Goal: Information Seeking & Learning: Find specific fact

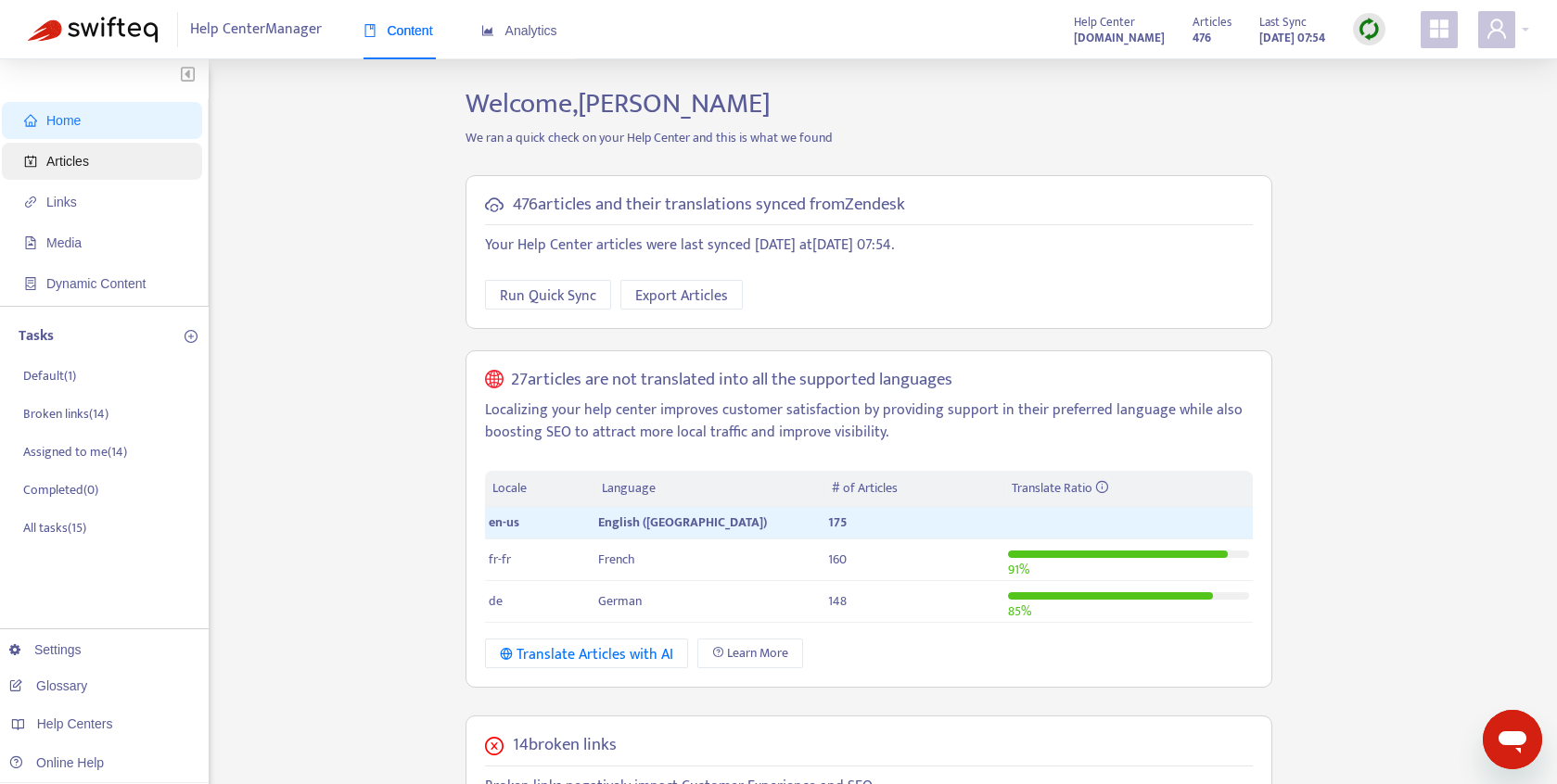
click at [53, 154] on span "Articles" at bounding box center [68, 161] width 42 height 14
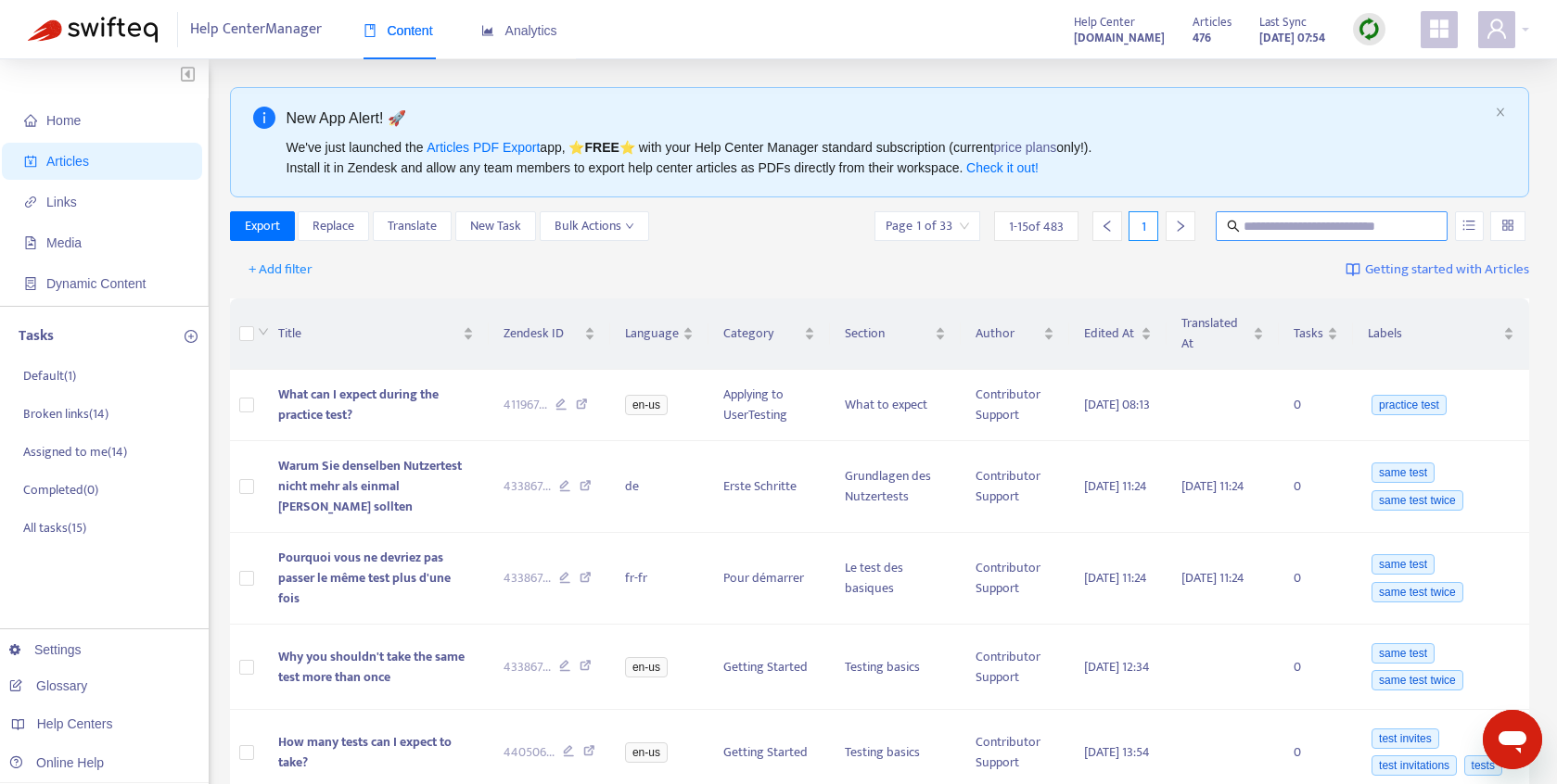
click at [1275, 219] on input "text" at bounding box center [1332, 226] width 178 height 20
type input "*********"
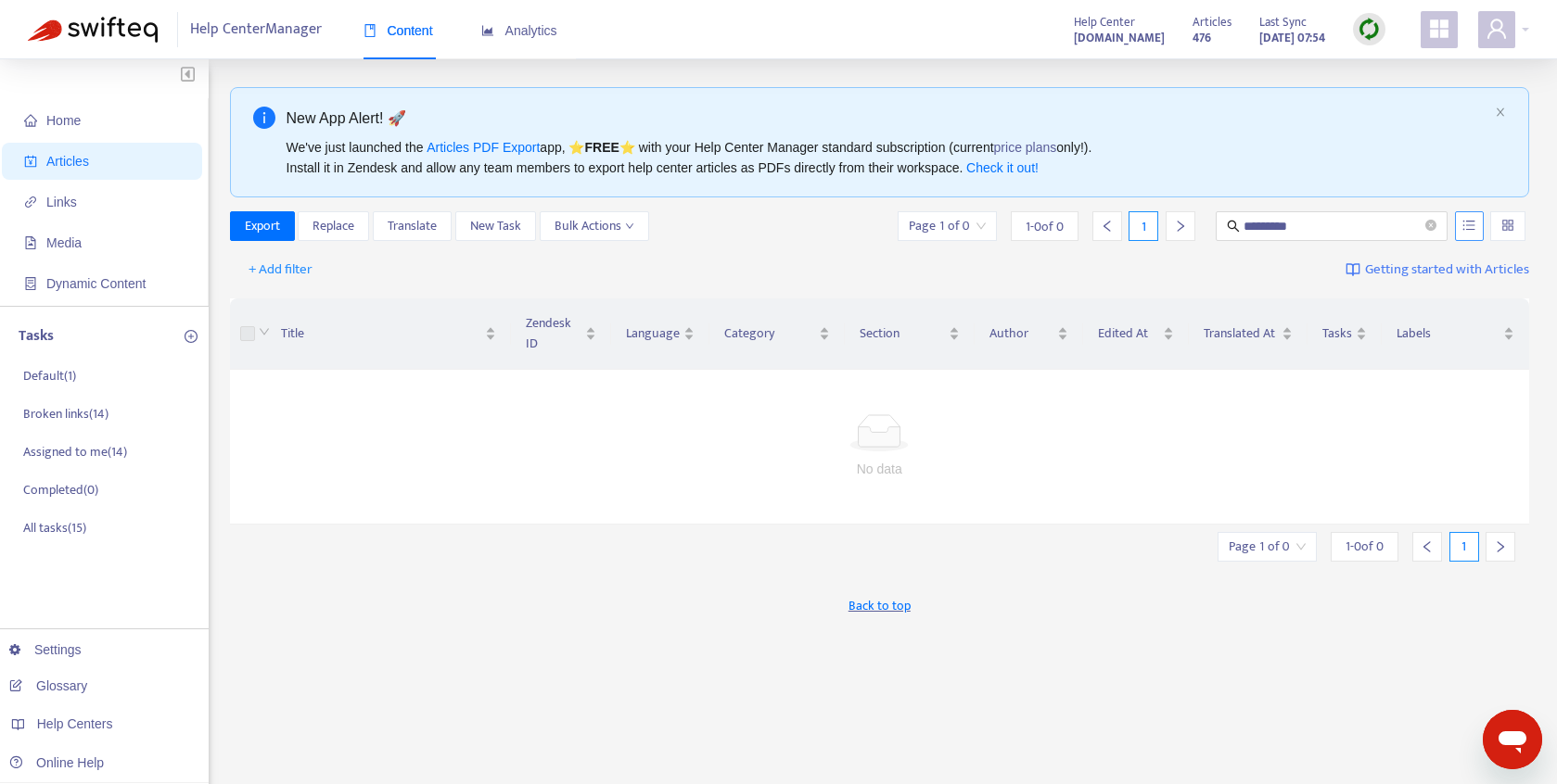
click at [1473, 229] on icon "unordered-list" at bounding box center [1469, 226] width 12 height 11
click at [1419, 333] on span "Search in HTML" at bounding box center [1396, 330] width 97 height 20
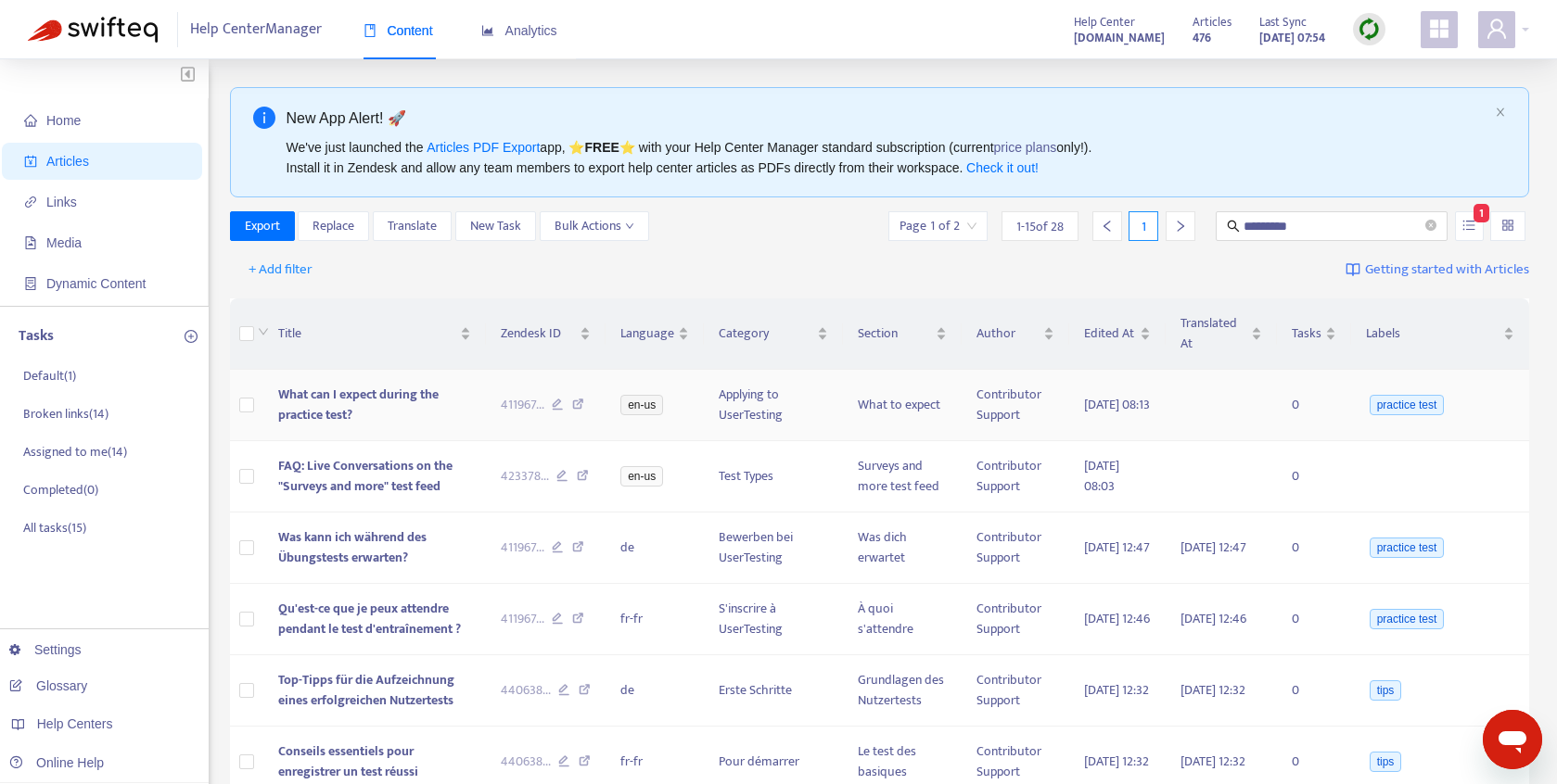
click at [405, 396] on span "What can I expect during the practice test?" at bounding box center [358, 404] width 160 height 41
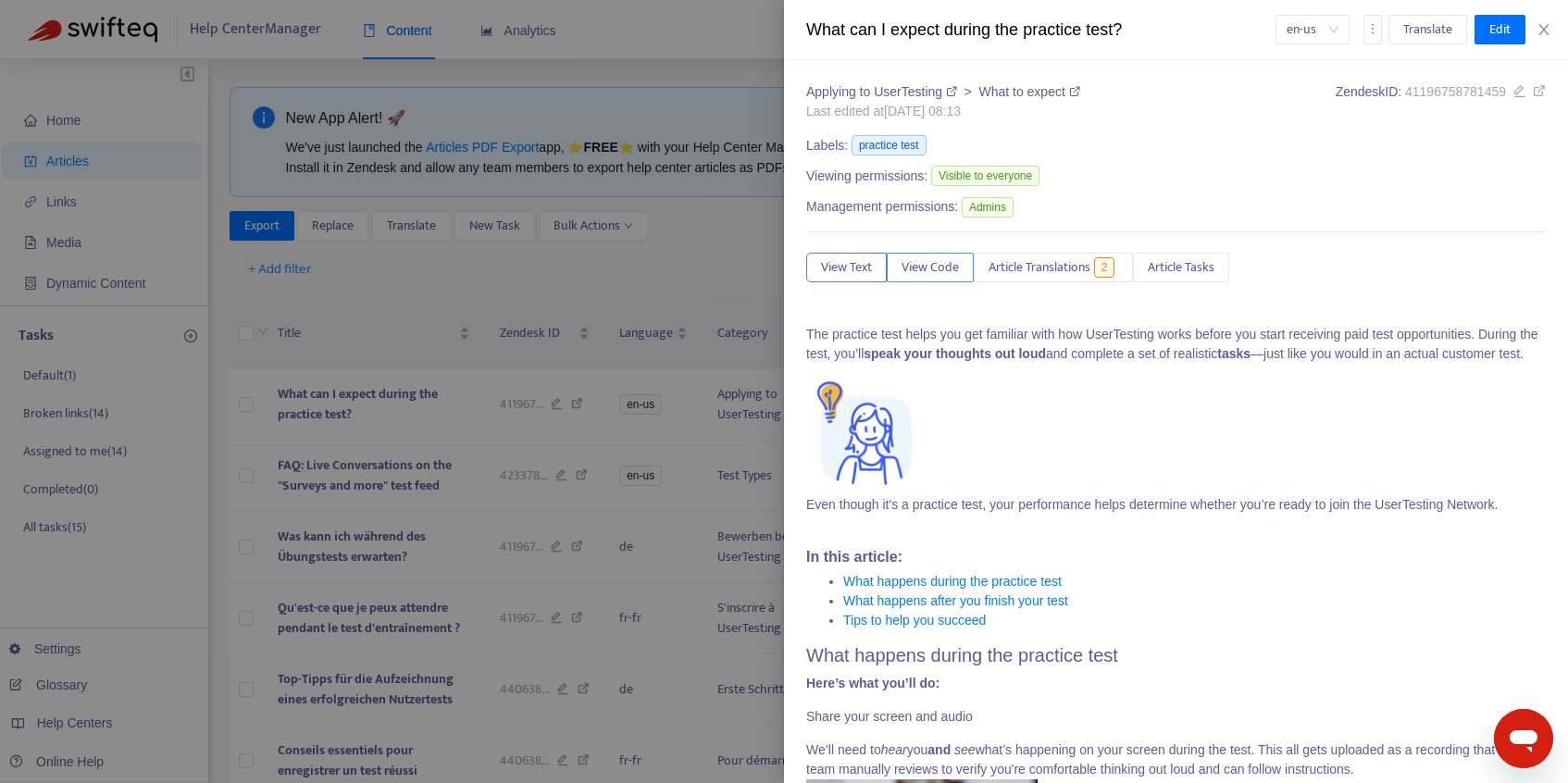
click at [949, 274] on span "View Code" at bounding box center [930, 267] width 58 height 20
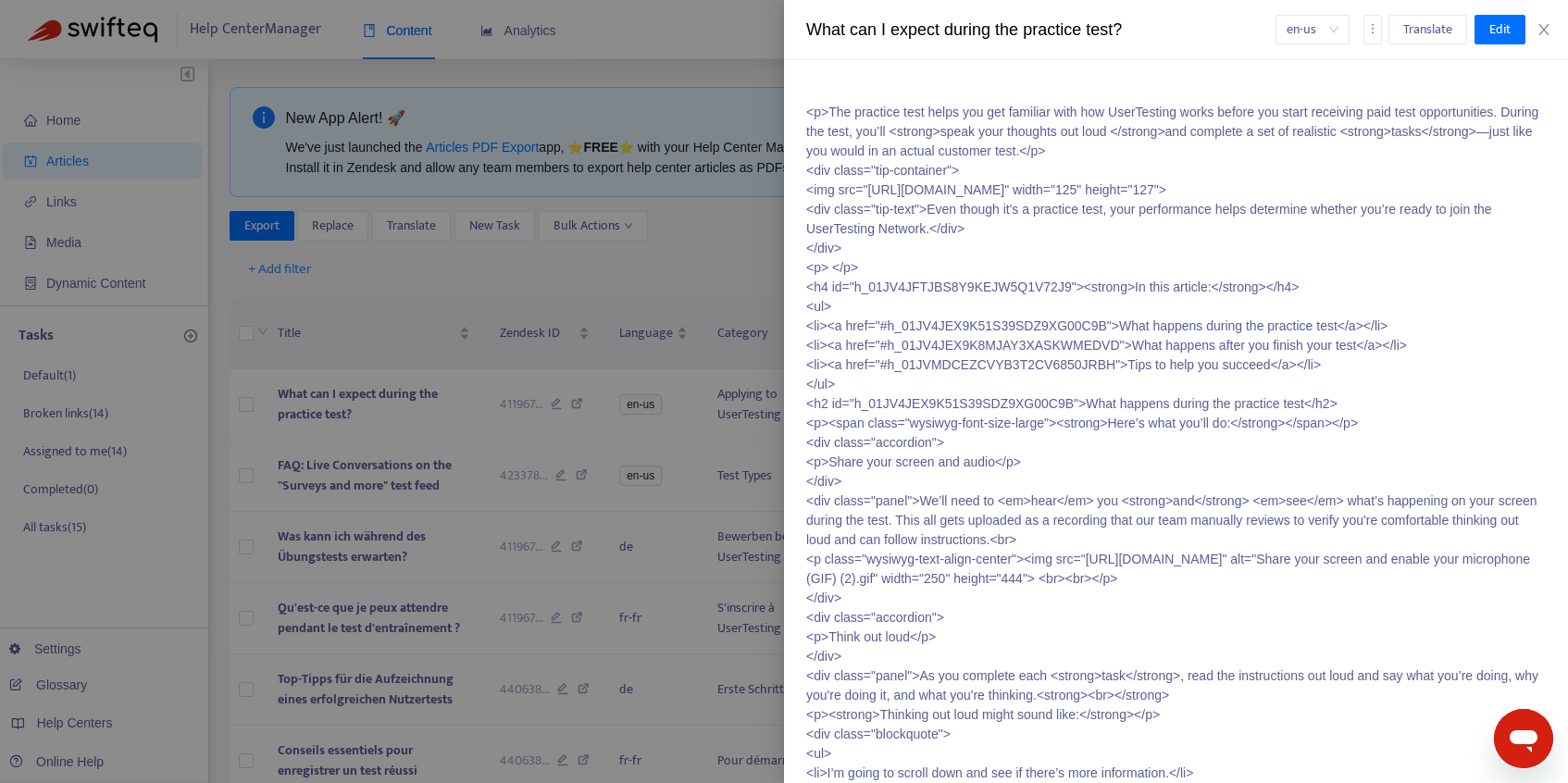
scroll to position [263, 0]
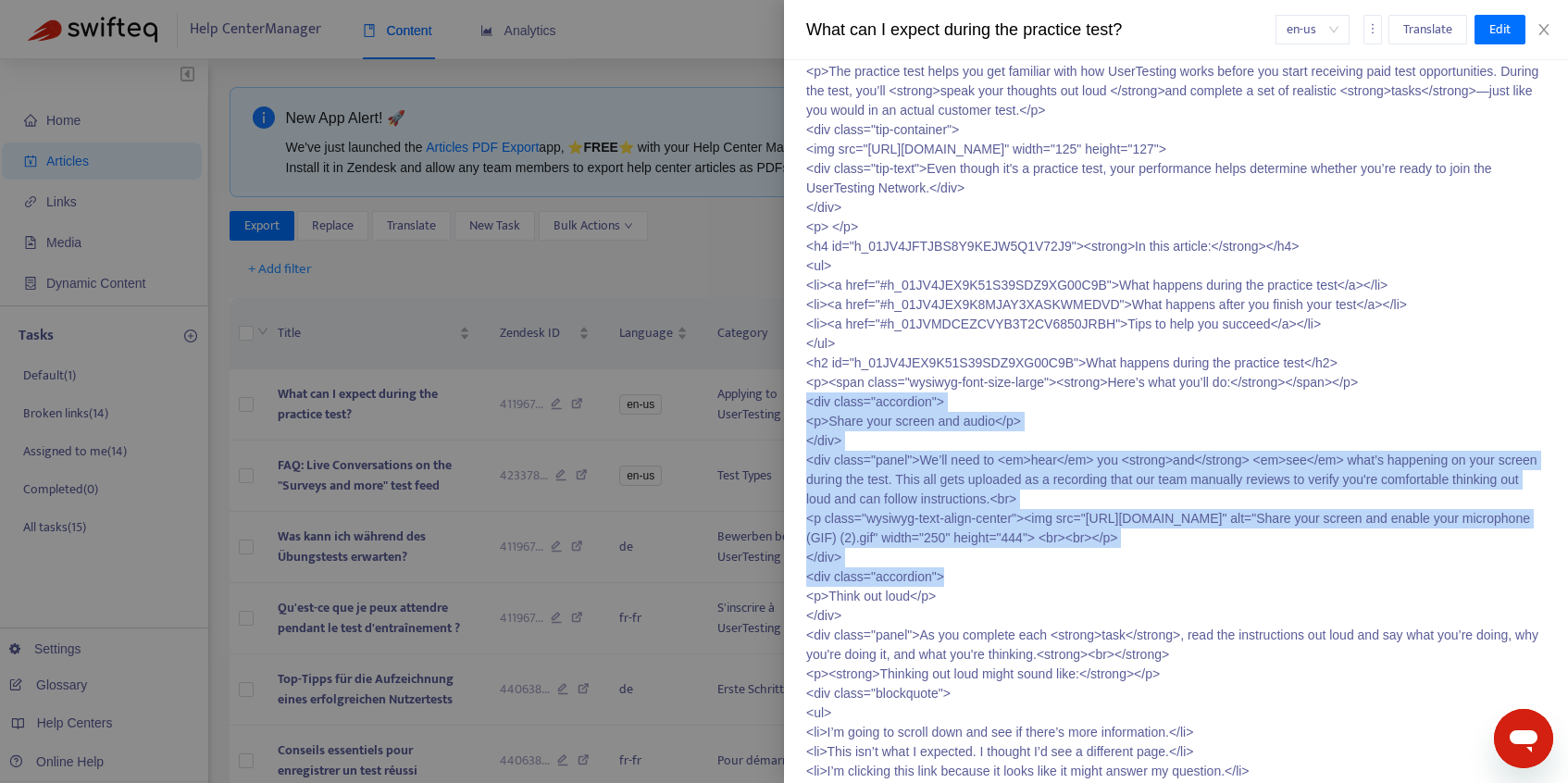
drag, startPoint x: 808, startPoint y: 403, endPoint x: 971, endPoint y: 588, distance: 246.6
copy p "<div class="accordion"> <p>Share your screen and audio</p> </div> <div class="p…"
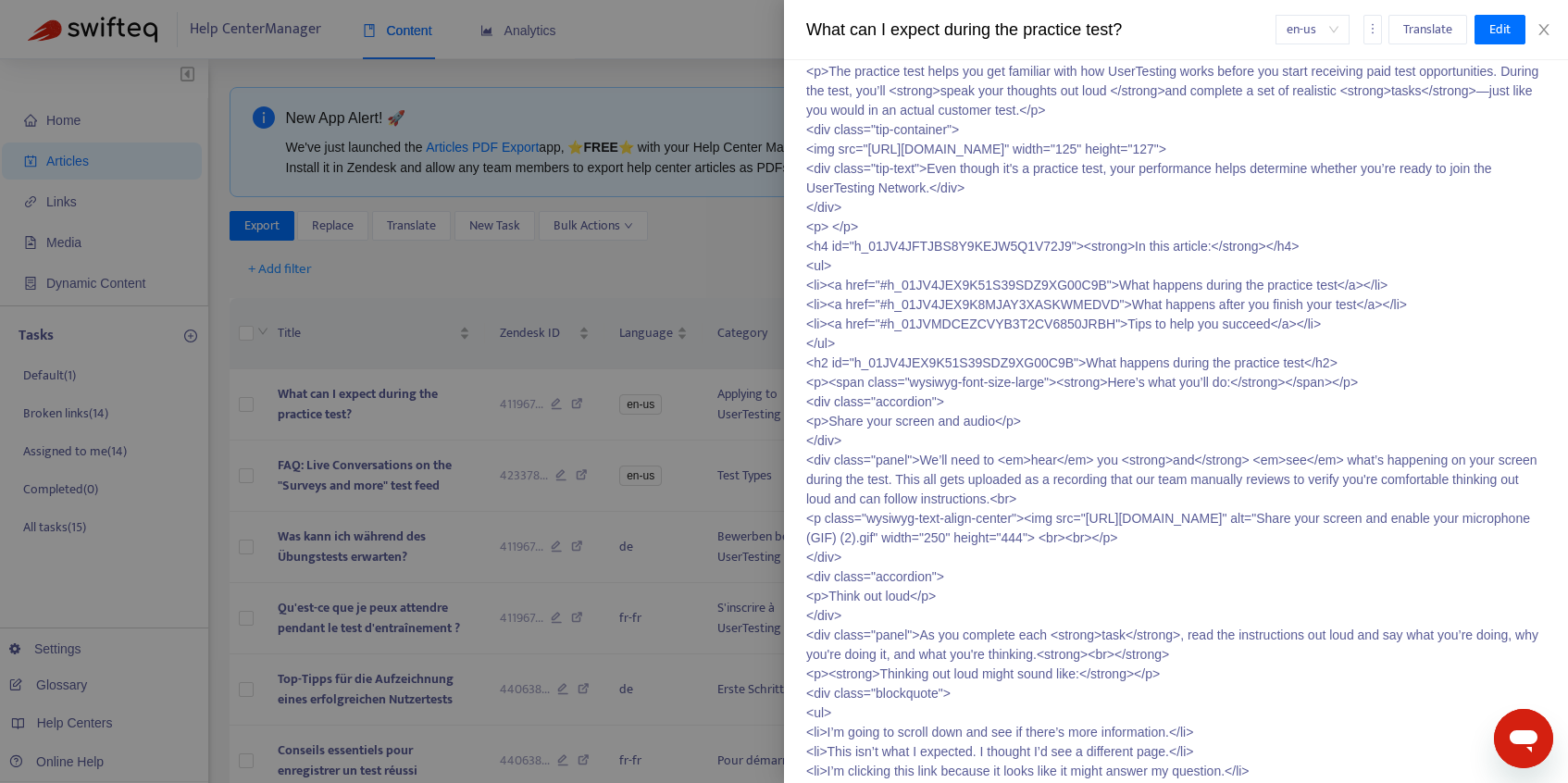
click at [1532, 38] on div "en-us Translate Edit" at bounding box center [1411, 29] width 271 height 30
click at [1537, 38] on div "en-us Translate Edit" at bounding box center [1411, 29] width 271 height 30
click at [1546, 33] on icon "close" at bounding box center [1543, 30] width 11 height 12
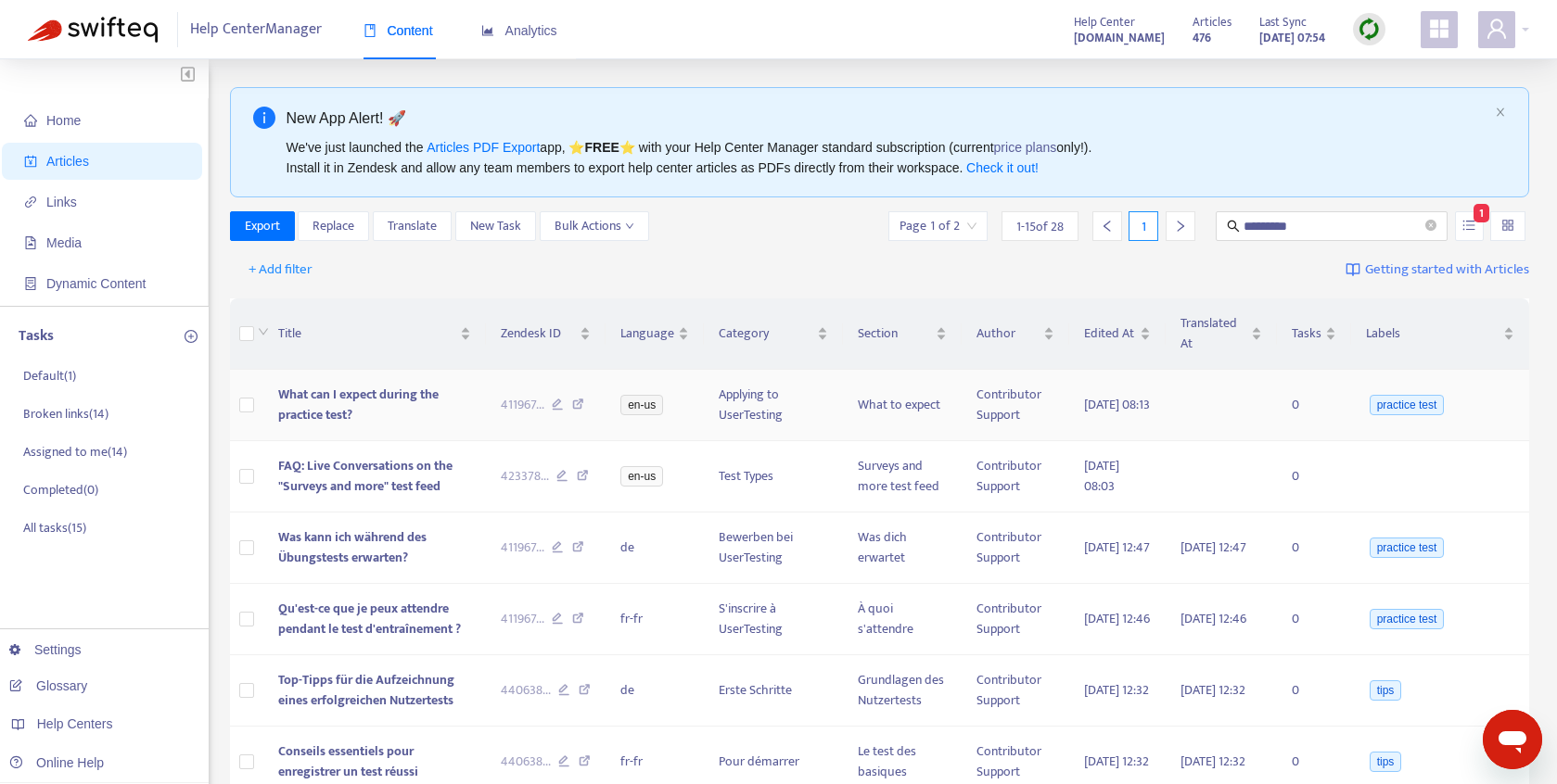
click at [577, 403] on icon at bounding box center [578, 406] width 12 height 16
click at [1305, 224] on input "*********" at bounding box center [1332, 226] width 178 height 20
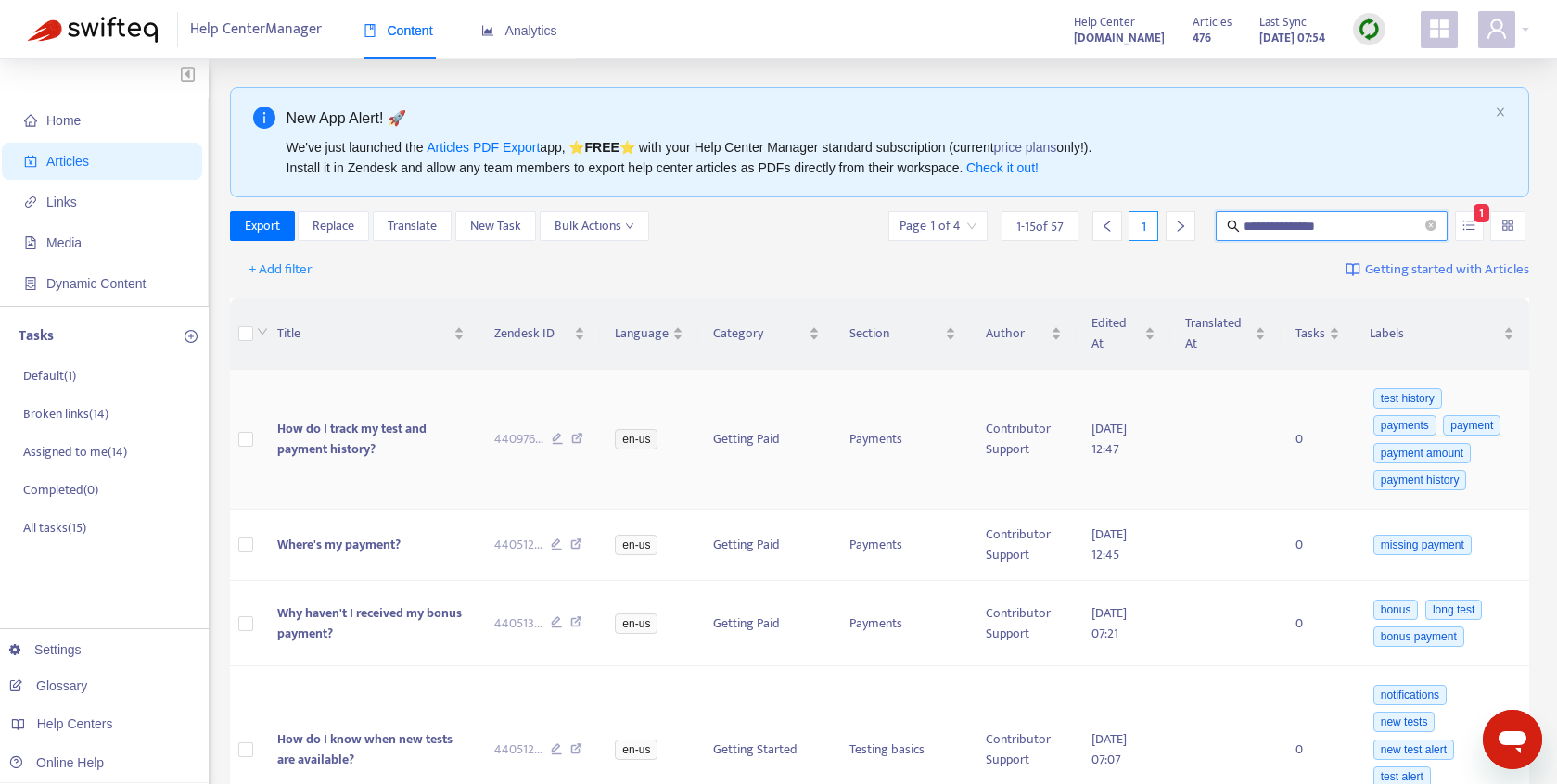
click at [576, 437] on icon at bounding box center [577, 441] width 12 height 16
click at [377, 426] on span "How do I track my test and payment history?" at bounding box center [351, 439] width 150 height 41
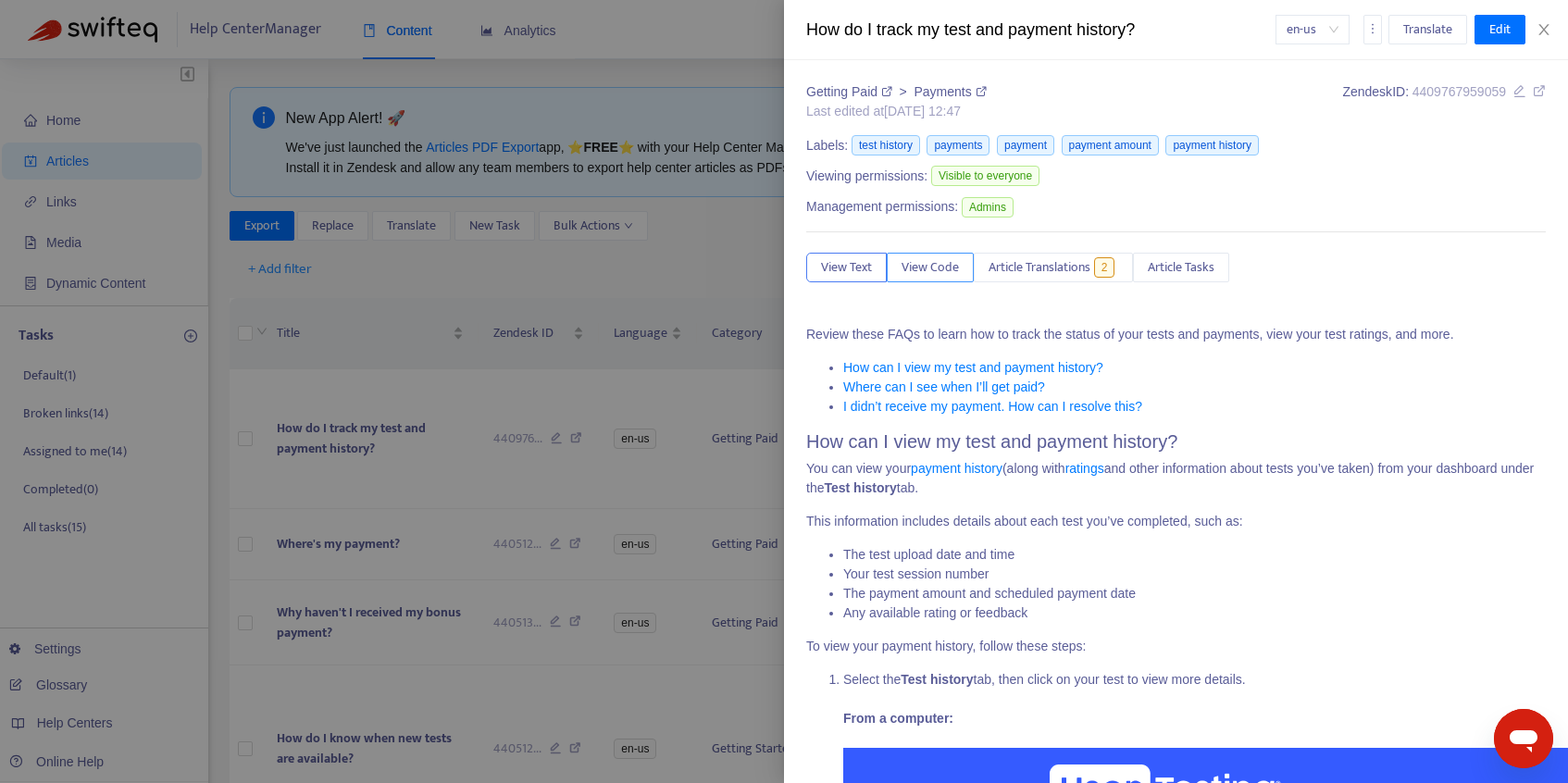
click at [916, 260] on span "View Code" at bounding box center [930, 267] width 58 height 20
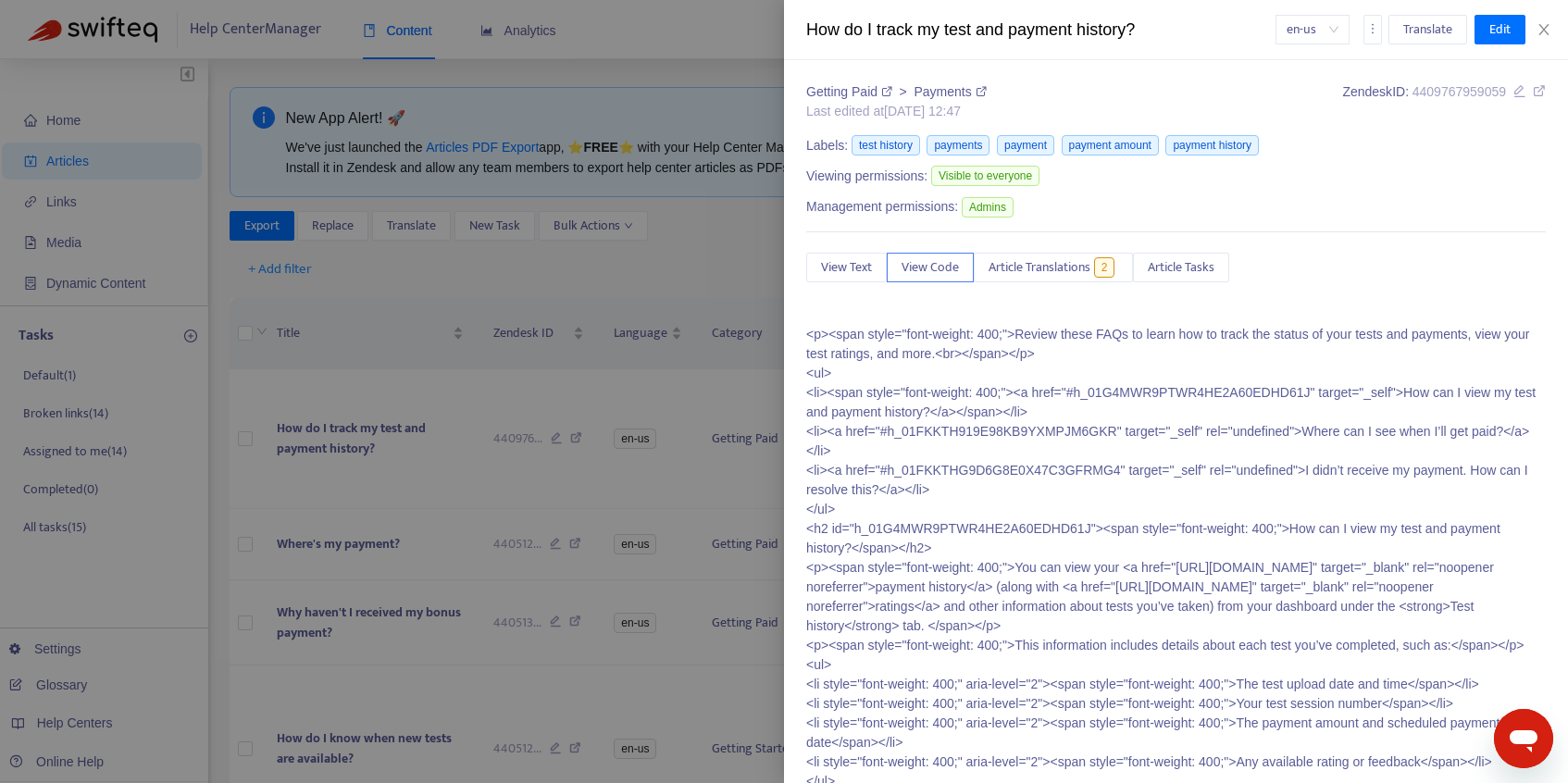
scroll to position [1566, 0]
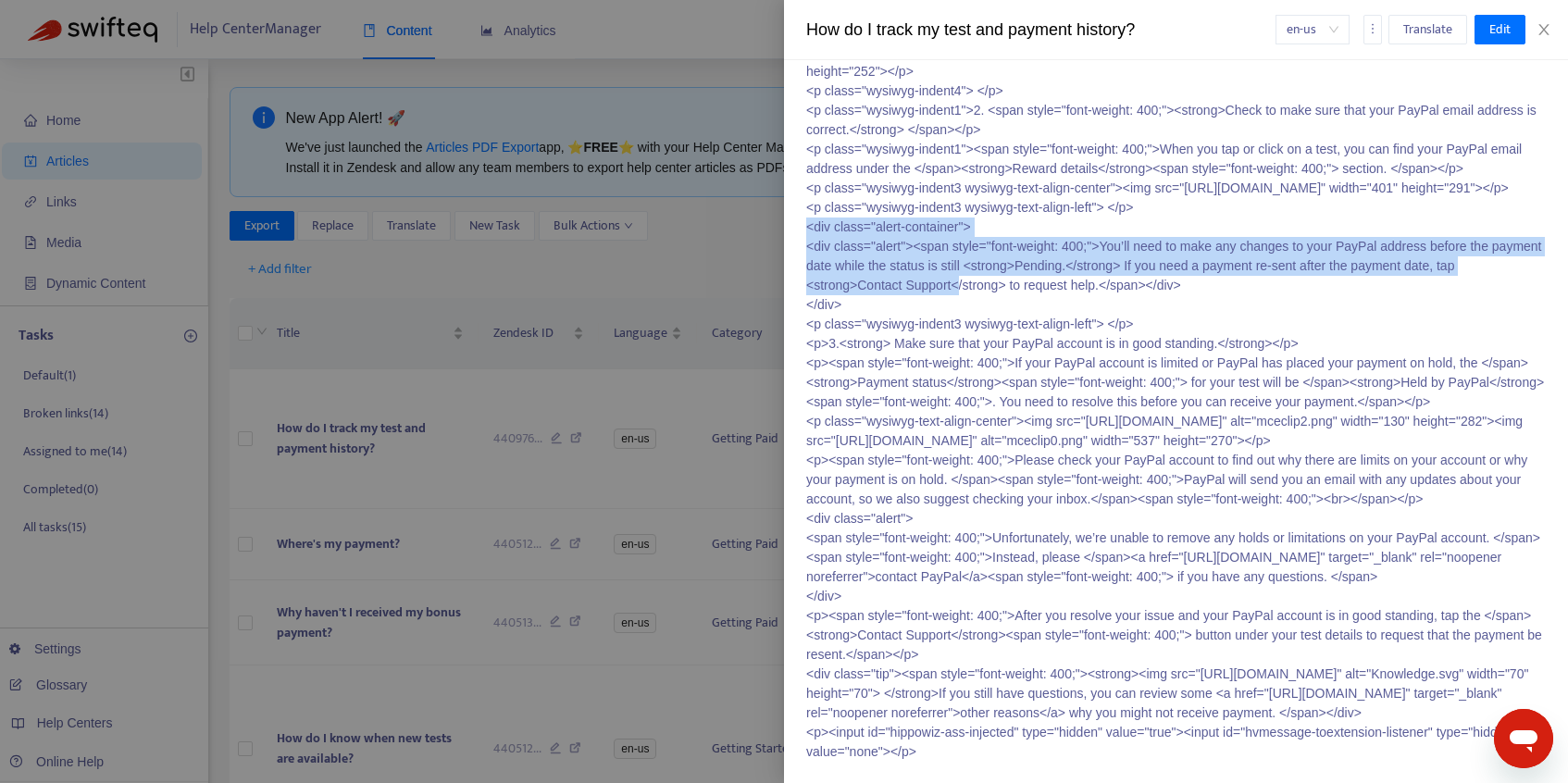
drag, startPoint x: 806, startPoint y: 424, endPoint x: 987, endPoint y: 488, distance: 192.0
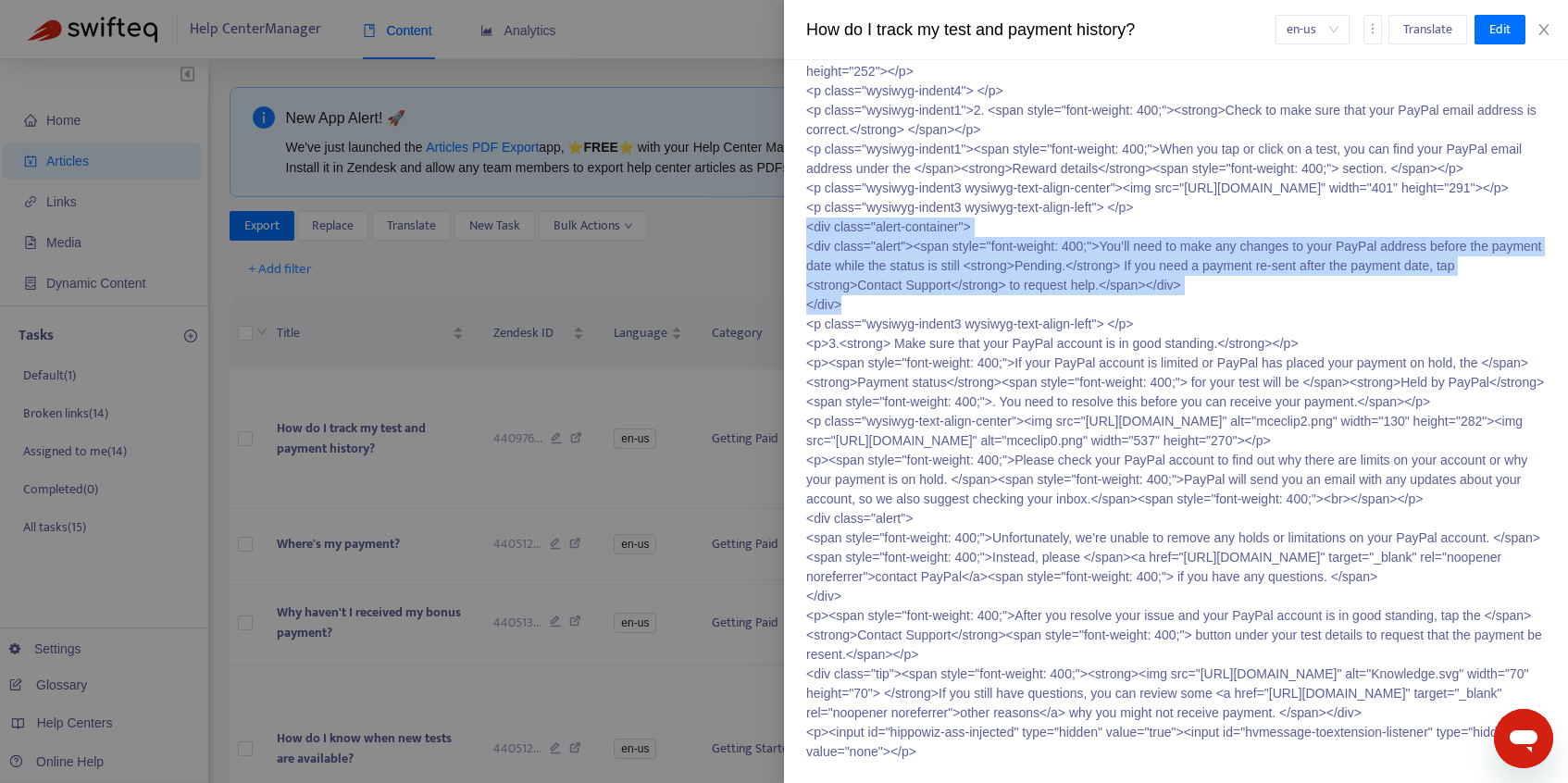
drag, startPoint x: 844, startPoint y: 499, endPoint x: 806, endPoint y: 423, distance: 85.0
copy p "<div class="alert-container"> <div class="alert"><span style="font-weight: 400;…"
click at [1539, 22] on icon "close" at bounding box center [1543, 29] width 14 height 14
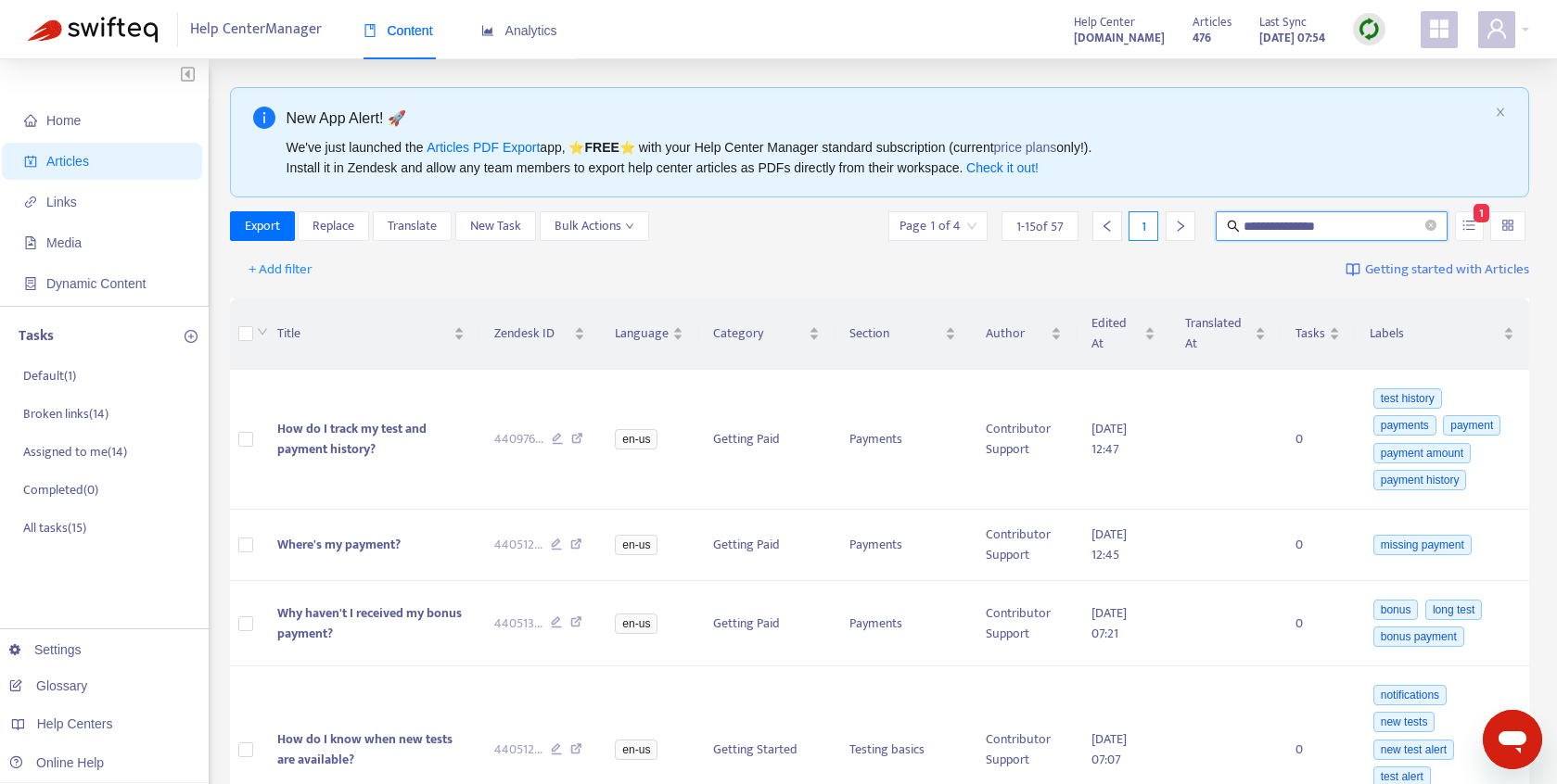
click at [1311, 225] on input "**********" at bounding box center [1332, 226] width 178 height 20
type input "**********"
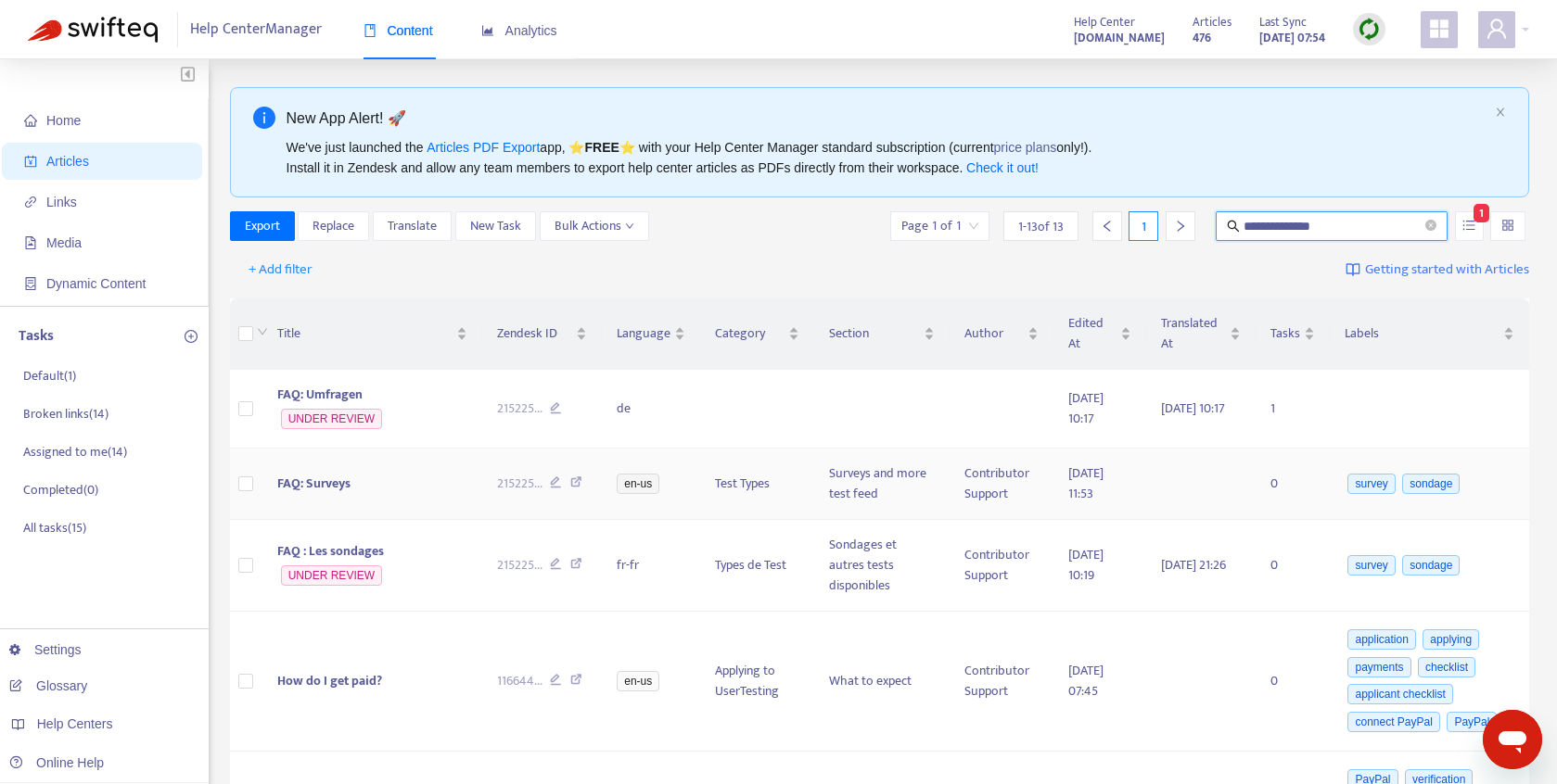
click at [580, 484] on icon at bounding box center [576, 484] width 12 height 16
click at [331, 480] on span "FAQ: Surveys" at bounding box center [314, 483] width 73 height 21
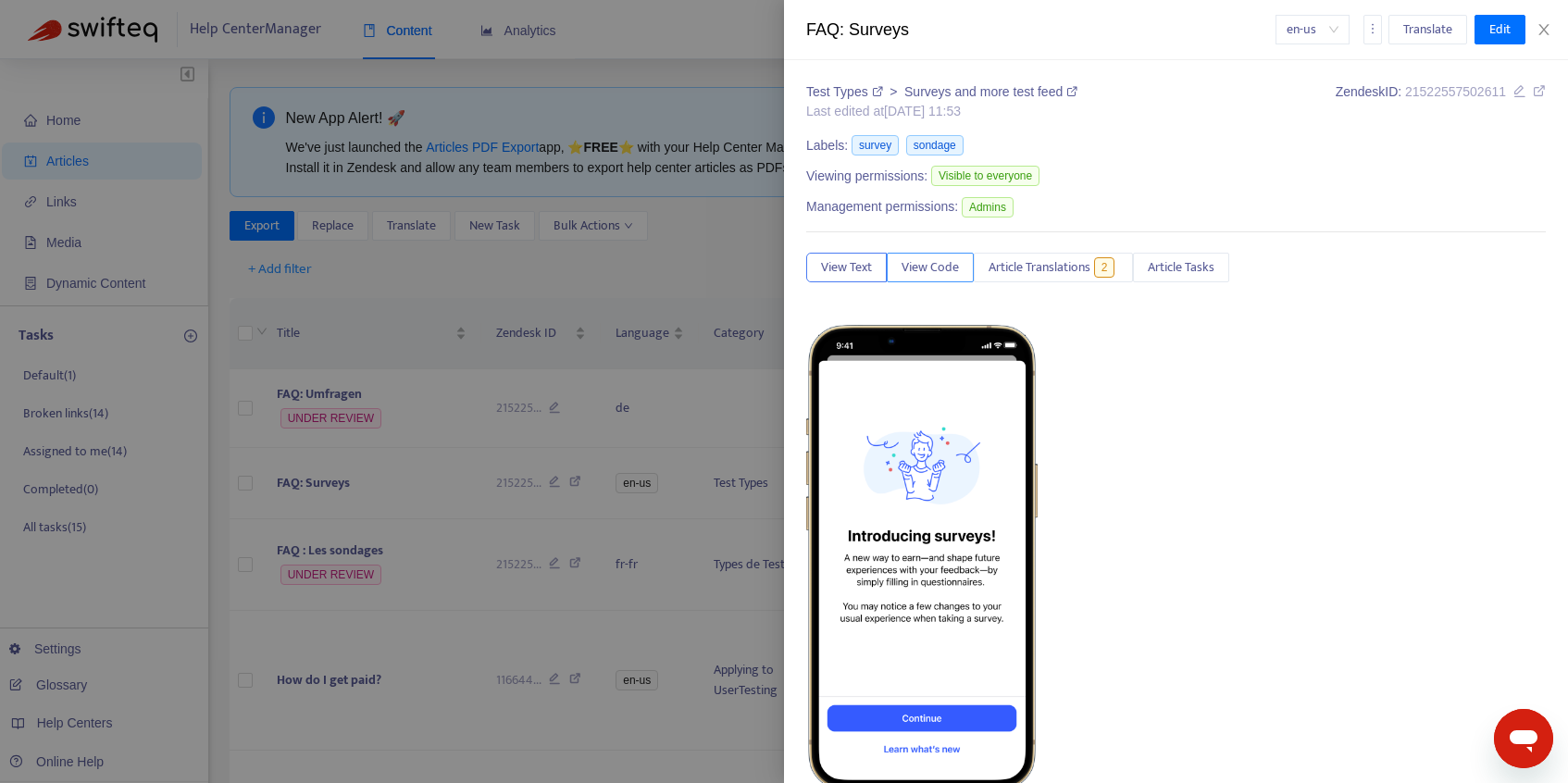
click at [936, 266] on span "View Code" at bounding box center [930, 267] width 58 height 20
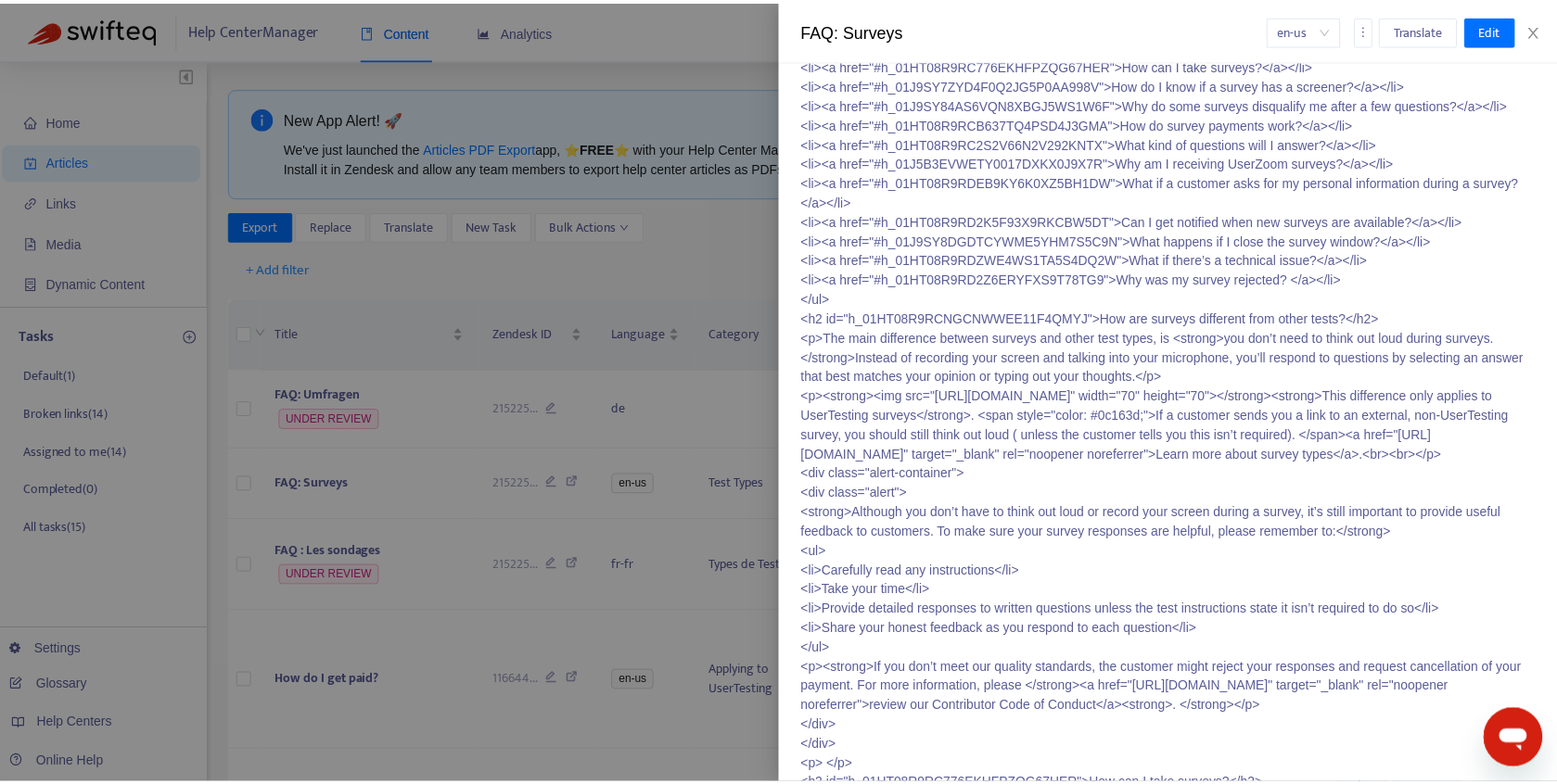
scroll to position [1243, 0]
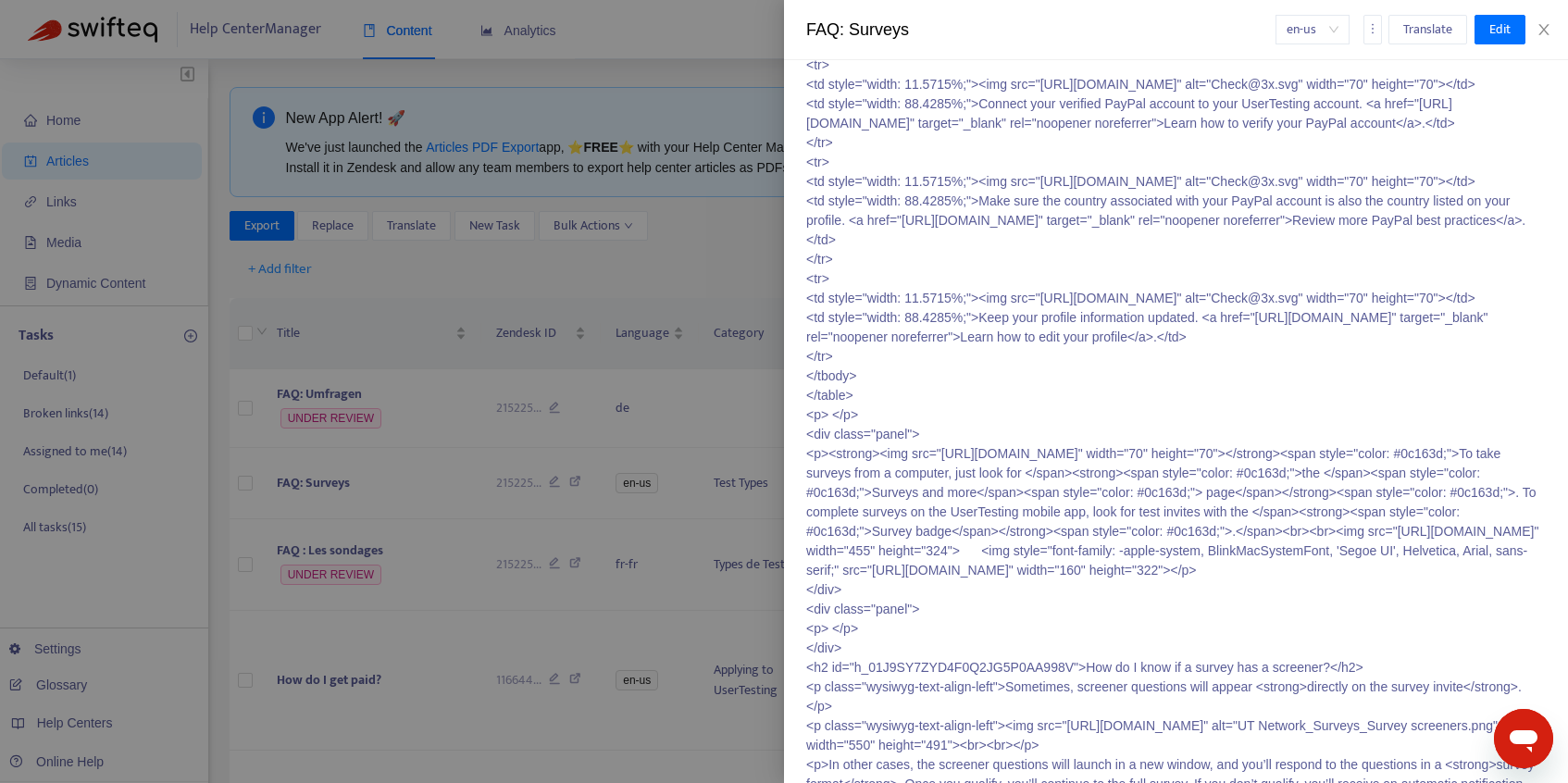
click at [702, 248] on div at bounding box center [784, 391] width 1568 height 783
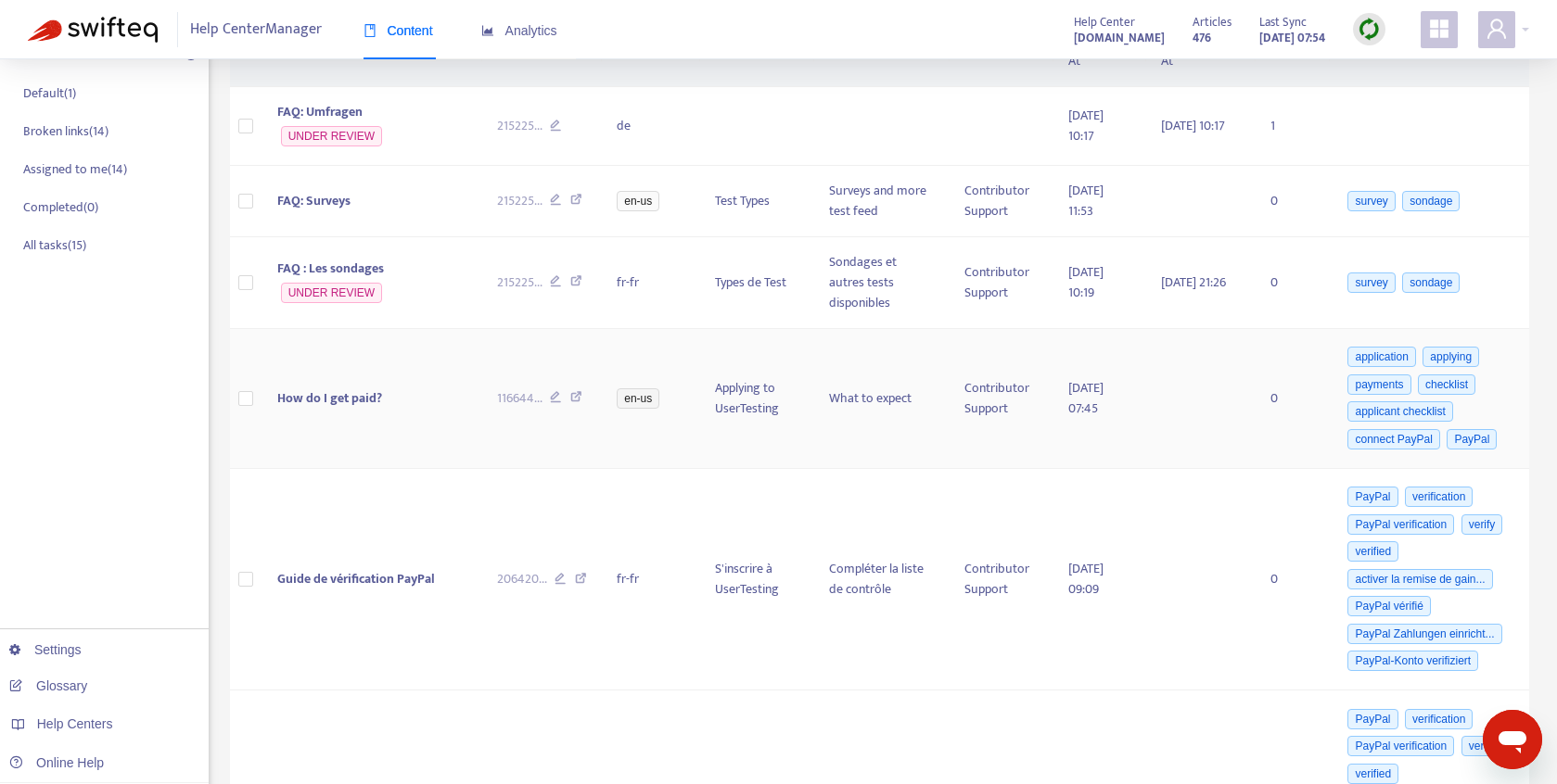
scroll to position [285, 0]
click at [91, 723] on span "Help Centers" at bounding box center [74, 723] width 76 height 14
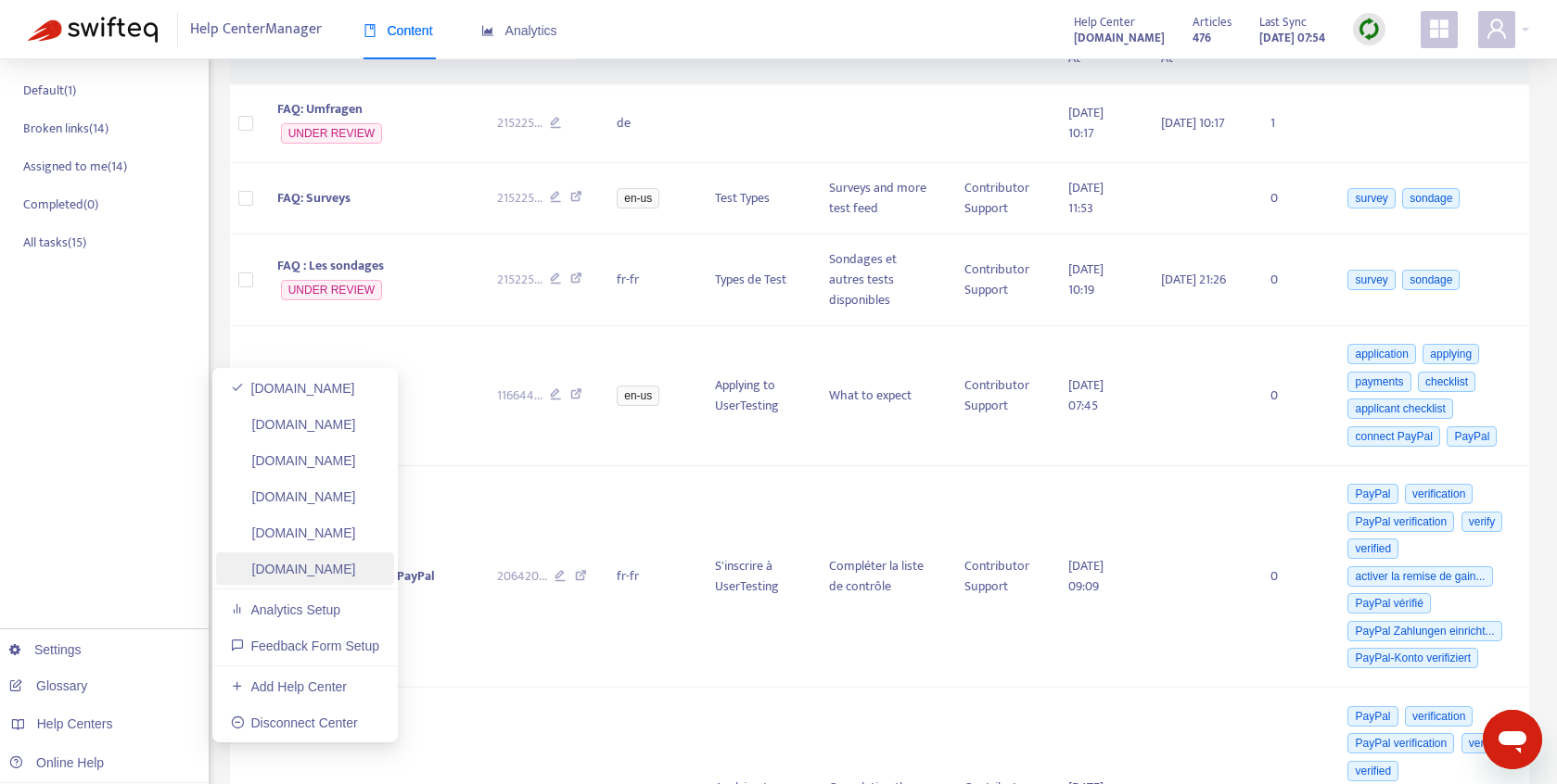
click at [291, 565] on link "[DOMAIN_NAME]" at bounding box center [293, 569] width 125 height 14
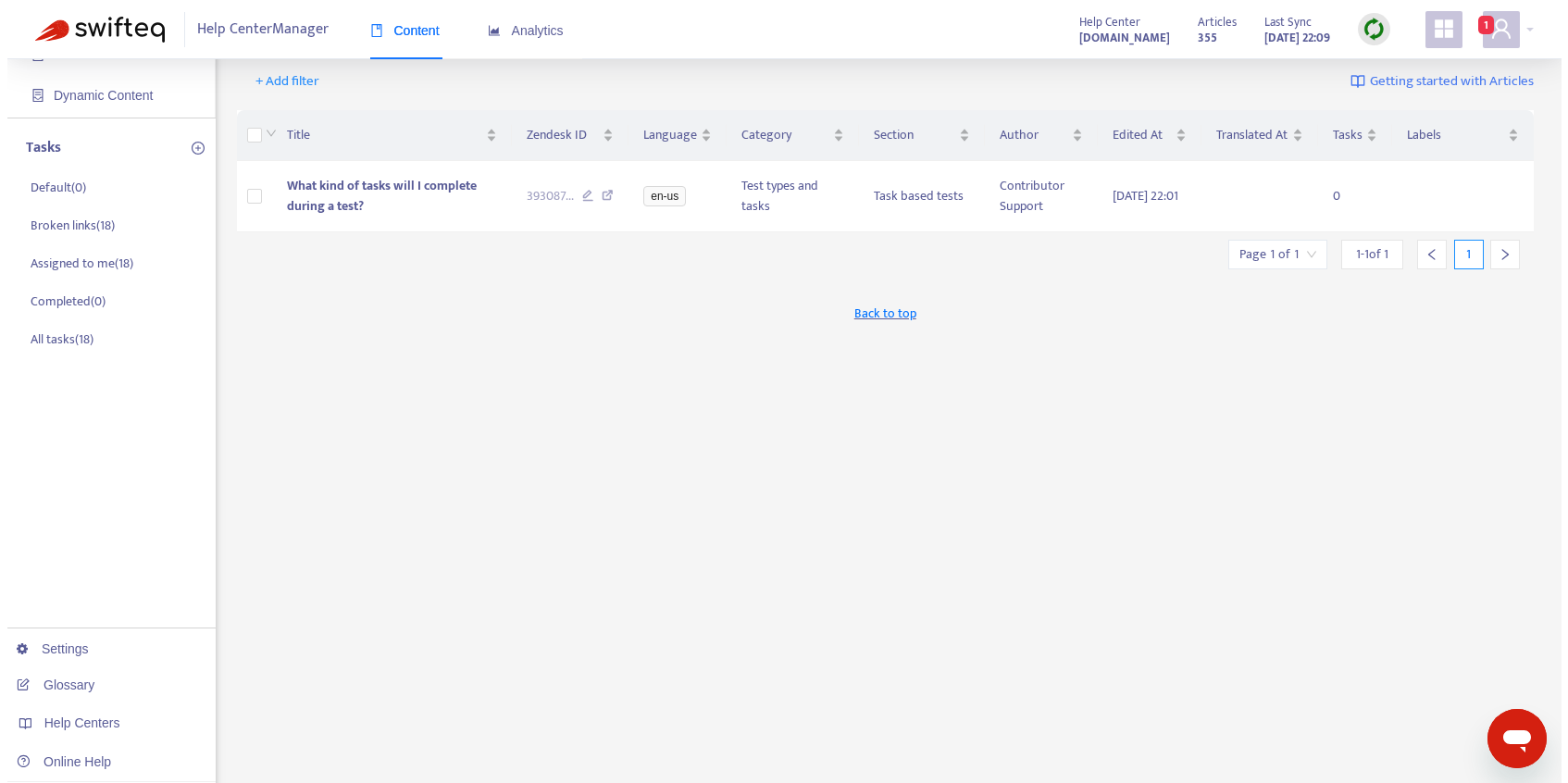
scroll to position [149, 0]
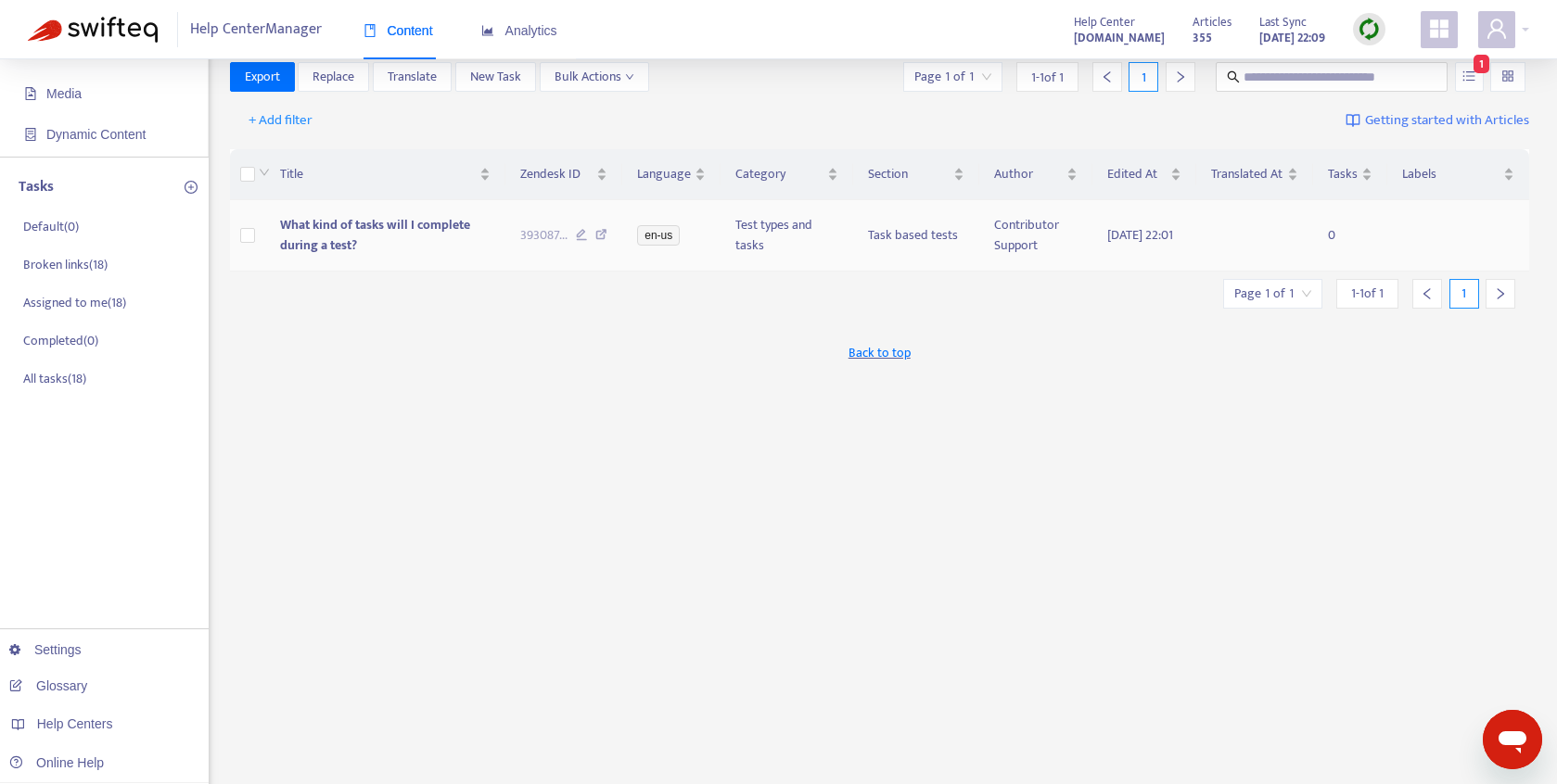
click at [402, 235] on td "What kind of tasks will I complete during a test?" at bounding box center [385, 236] width 240 height 71
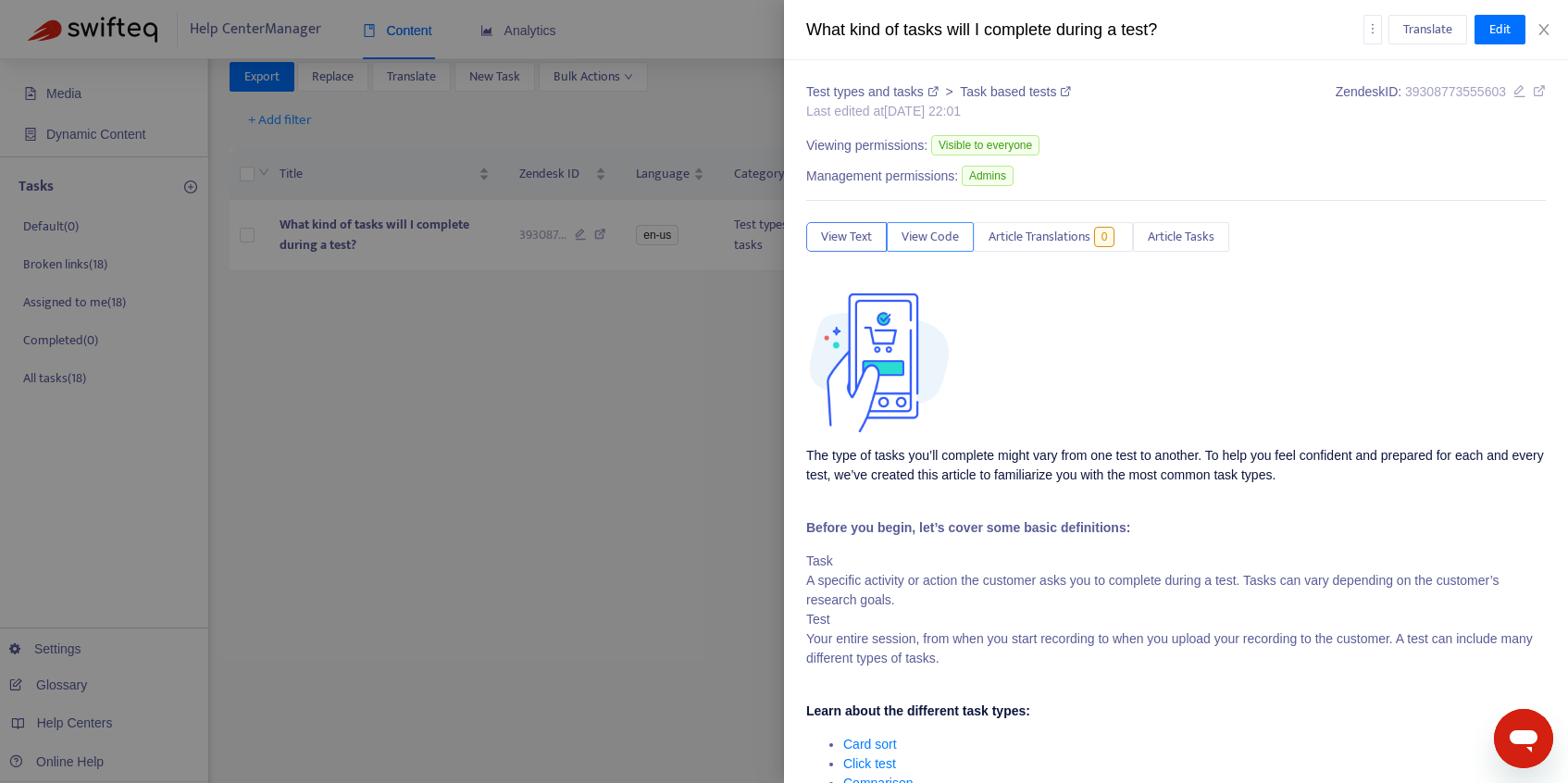
click at [929, 234] on span "View Code" at bounding box center [930, 237] width 58 height 20
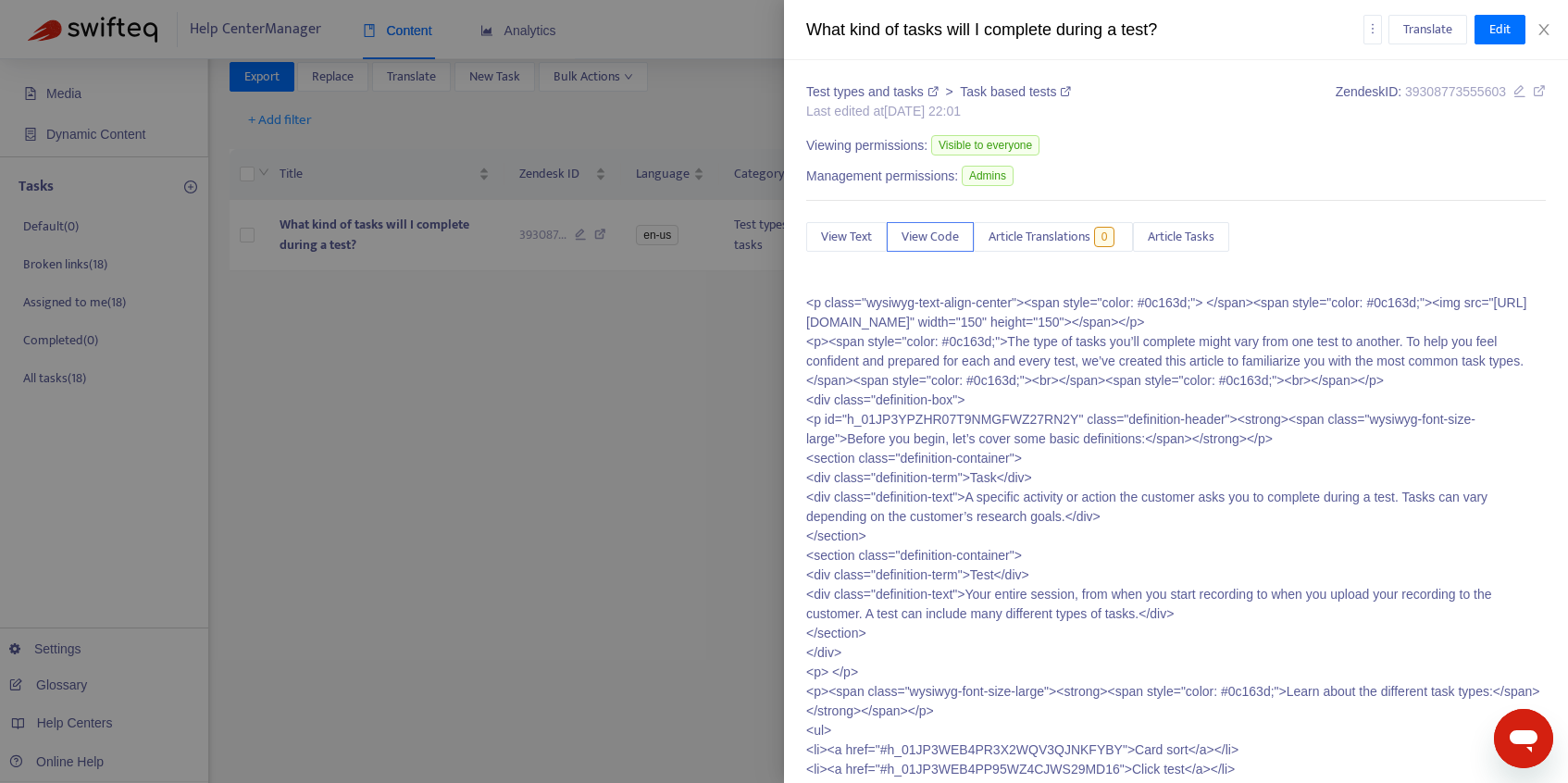
scroll to position [698, 0]
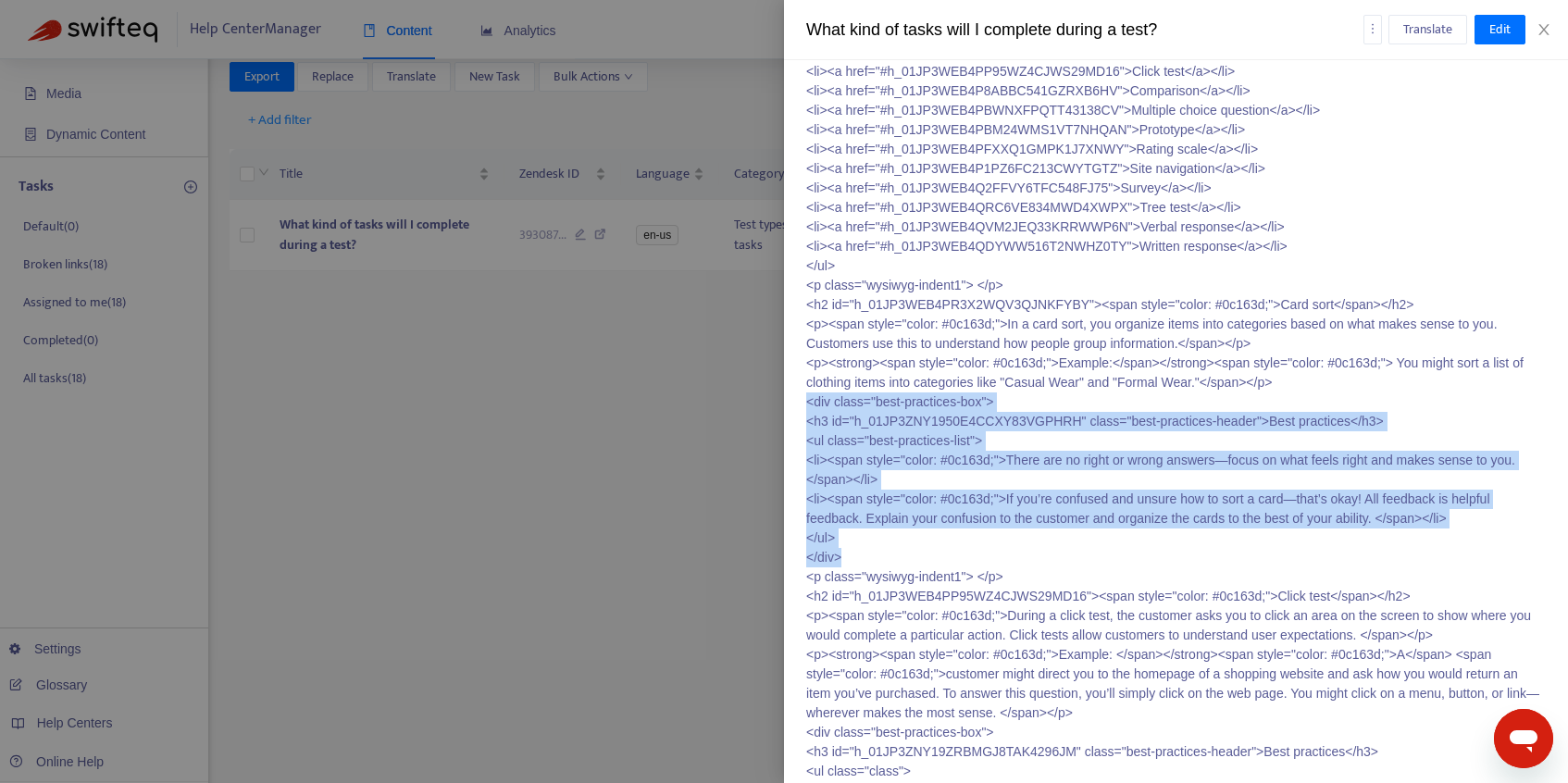
drag, startPoint x: 806, startPoint y: 421, endPoint x: 863, endPoint y: 569, distance: 158.6
copy p "<div class="best-practices-box"> <h3 id="h_01JP3ZNY1950E4CCXY83VGPHRH" class="b…"
click at [1538, 23] on icon "close" at bounding box center [1543, 29] width 14 height 14
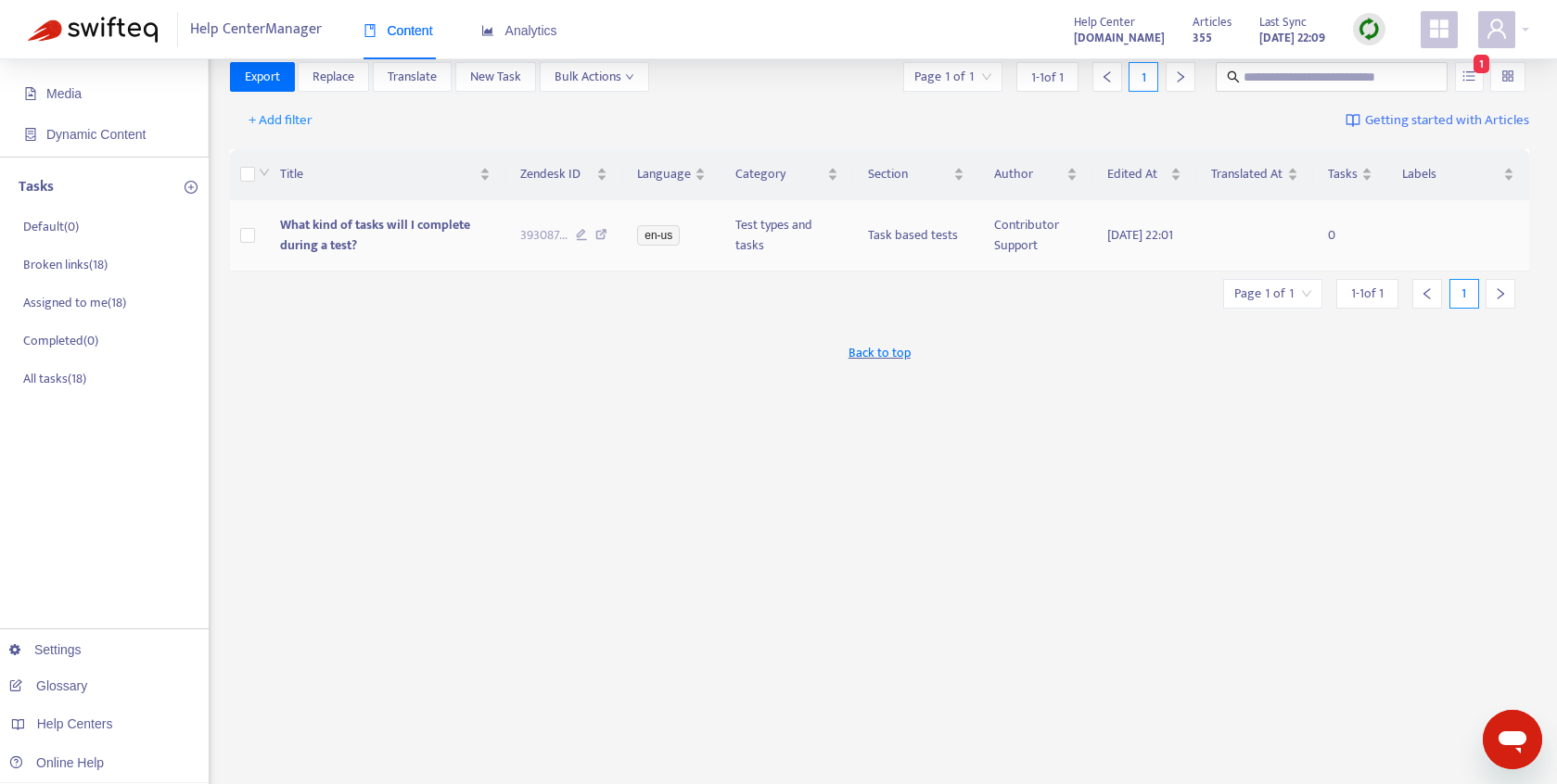
click at [597, 234] on icon at bounding box center [601, 236] width 12 height 16
click at [1389, 81] on input "text" at bounding box center [1332, 76] width 178 height 20
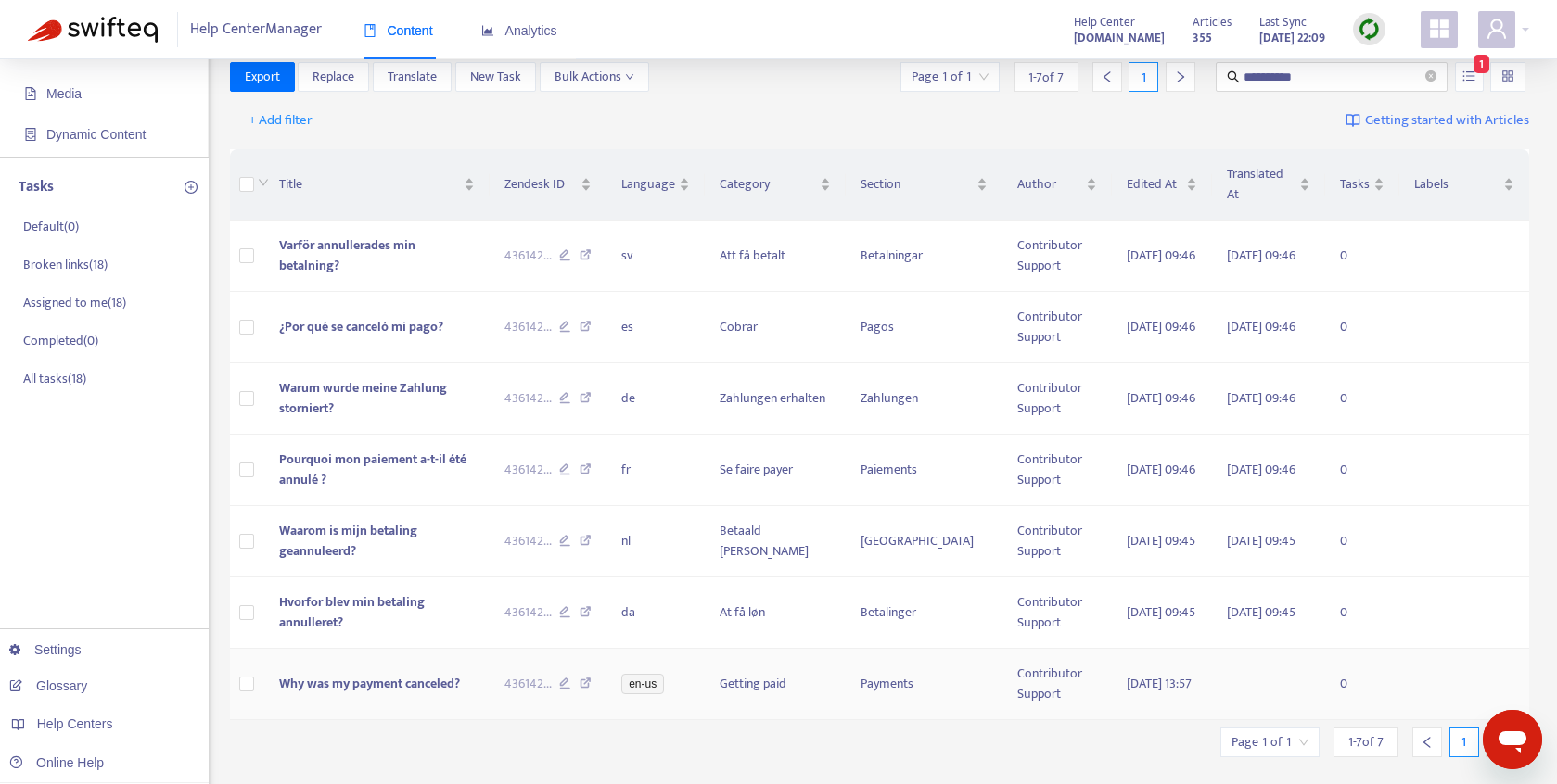
click at [417, 690] on span "Why was my payment canceled?" at bounding box center [369, 684] width 180 height 21
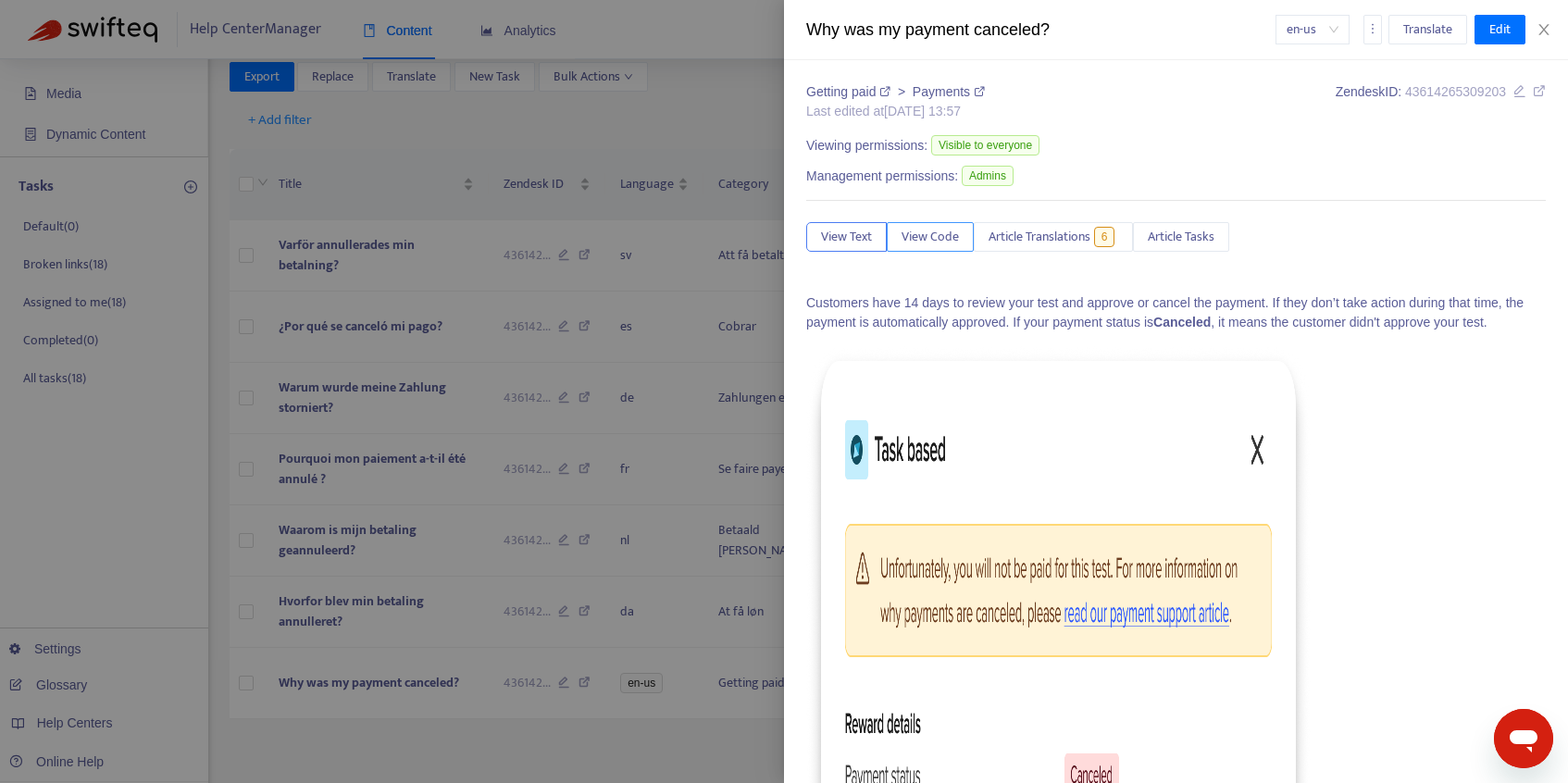
click at [940, 236] on span "View Code" at bounding box center [930, 237] width 58 height 20
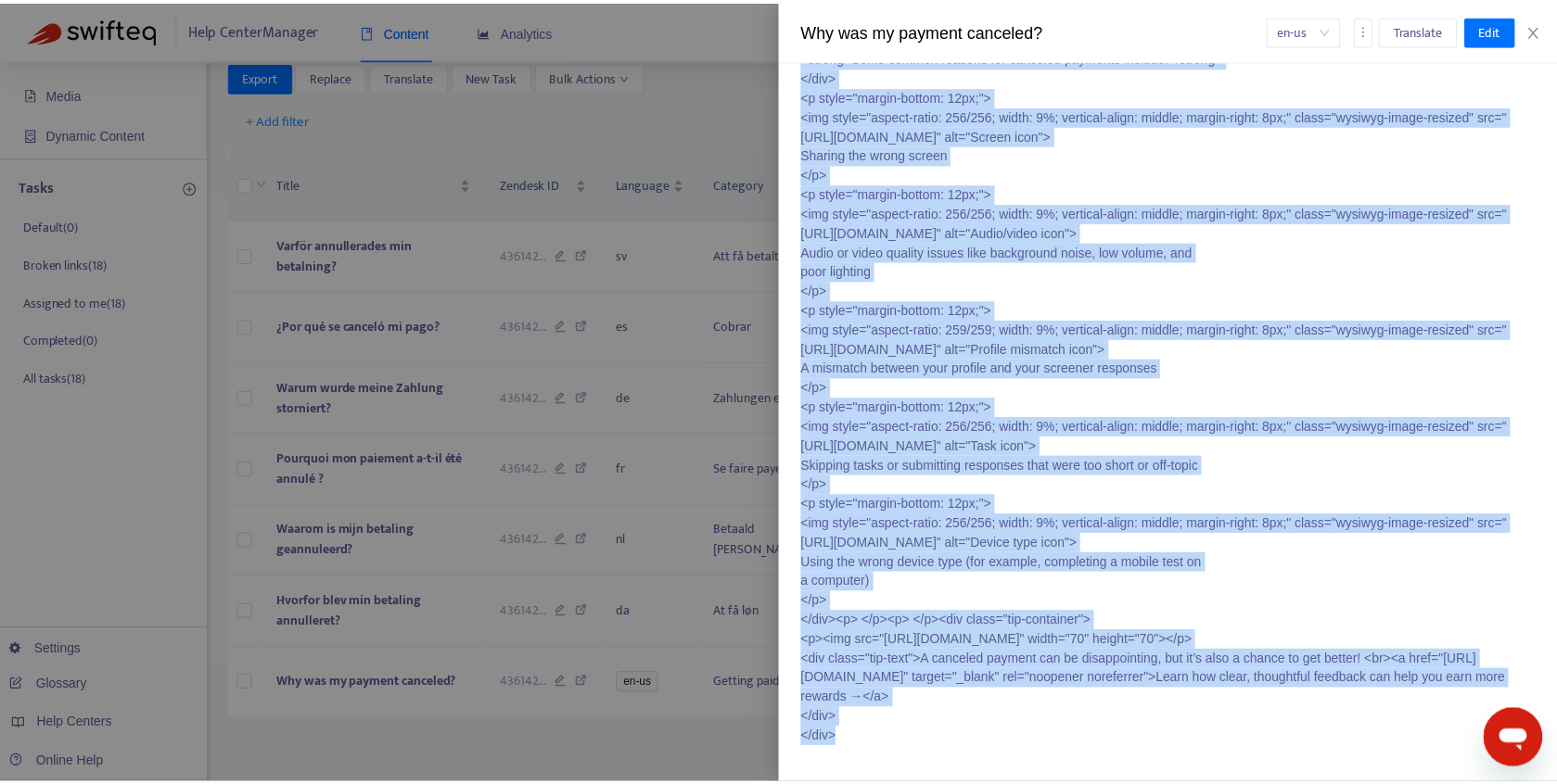
scroll to position [481, 0]
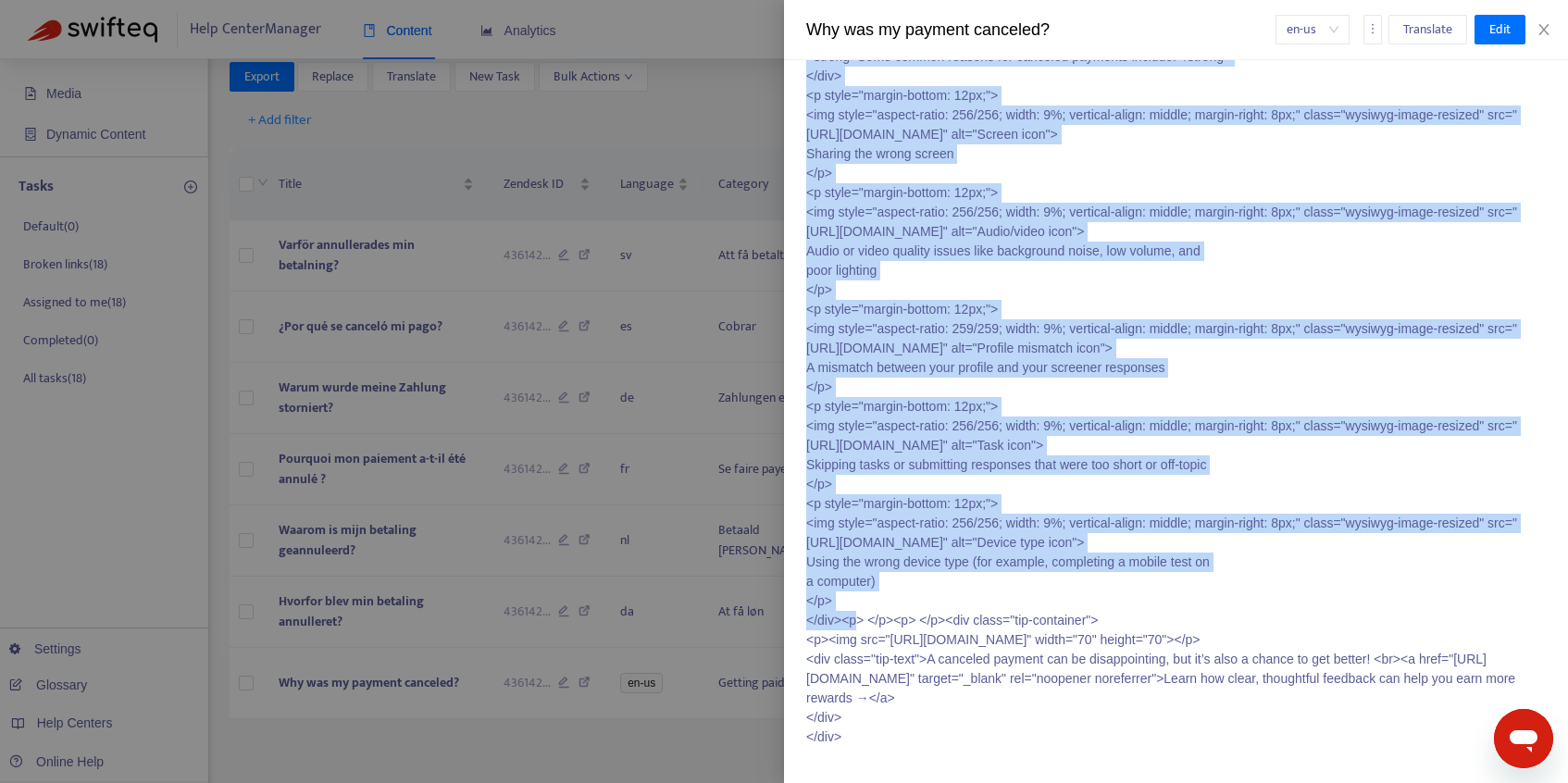
drag, startPoint x: 1223, startPoint y: 473, endPoint x: 842, endPoint y: 606, distance: 403.5
click at [842, 606] on p "<div class="ut-callout-header"> <strong>Some common reasons for canceled paymen…" at bounding box center [1175, 300] width 739 height 895
copy p "div class="ut-callout-box"> <div class="ut-callout-header"> <strong>Some common…"
click at [1537, 26] on icon "close" at bounding box center [1543, 29] width 14 height 14
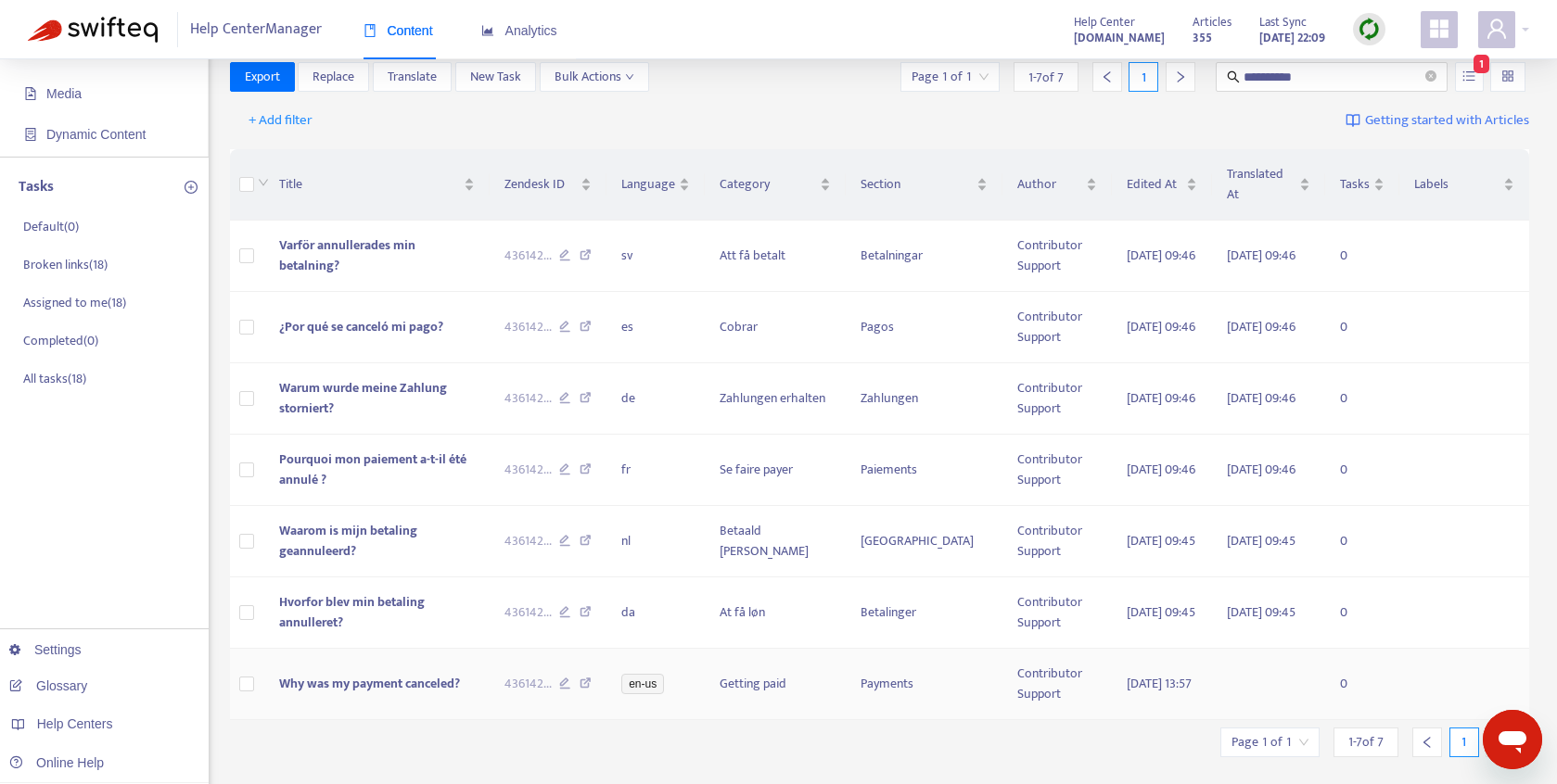
click at [591, 690] on icon at bounding box center [586, 686] width 12 height 16
click at [1307, 85] on input "**********" at bounding box center [1332, 76] width 178 height 20
type input "**********"
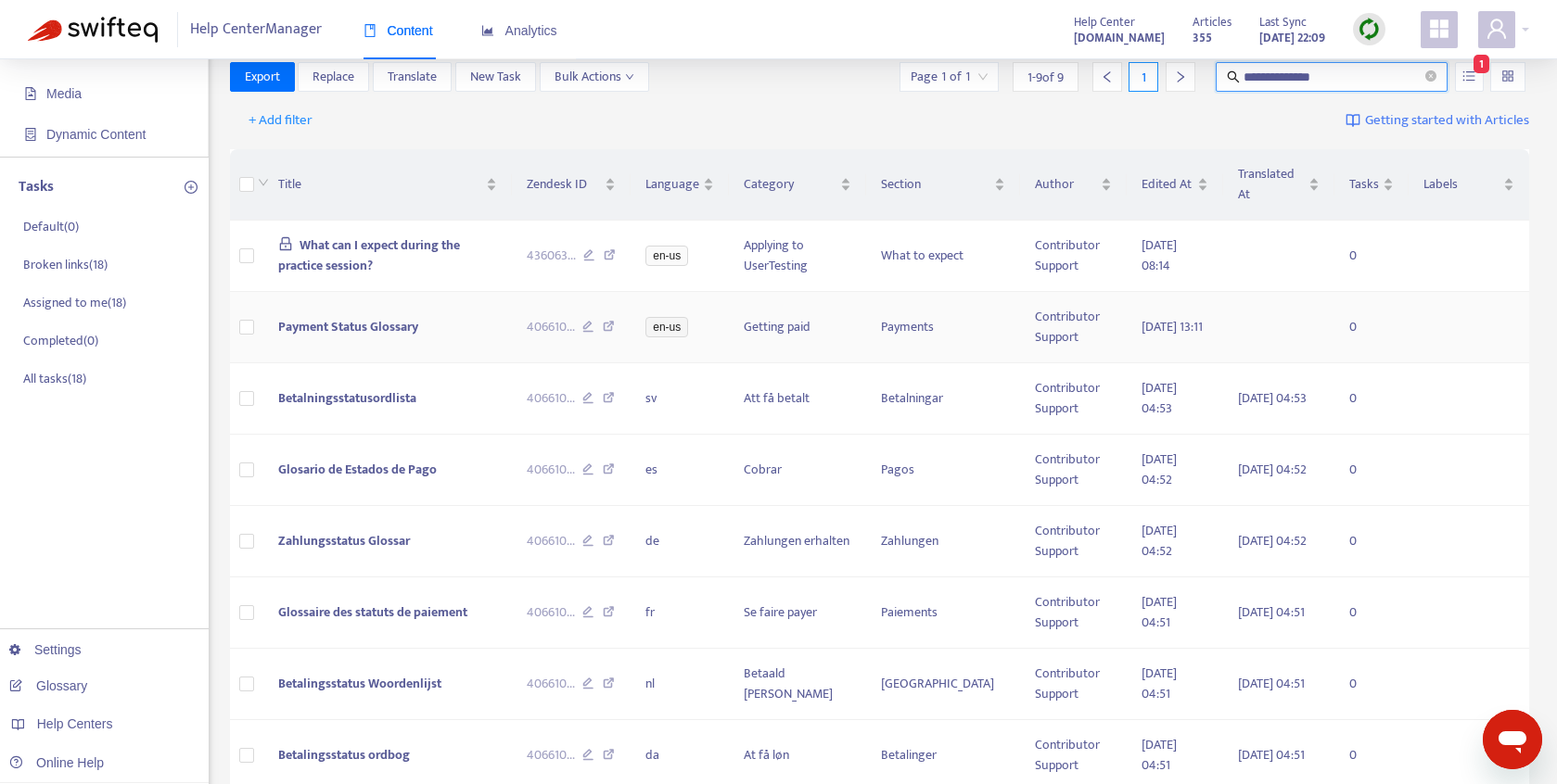
click at [354, 324] on span "Payment Status Glossary" at bounding box center [347, 327] width 140 height 21
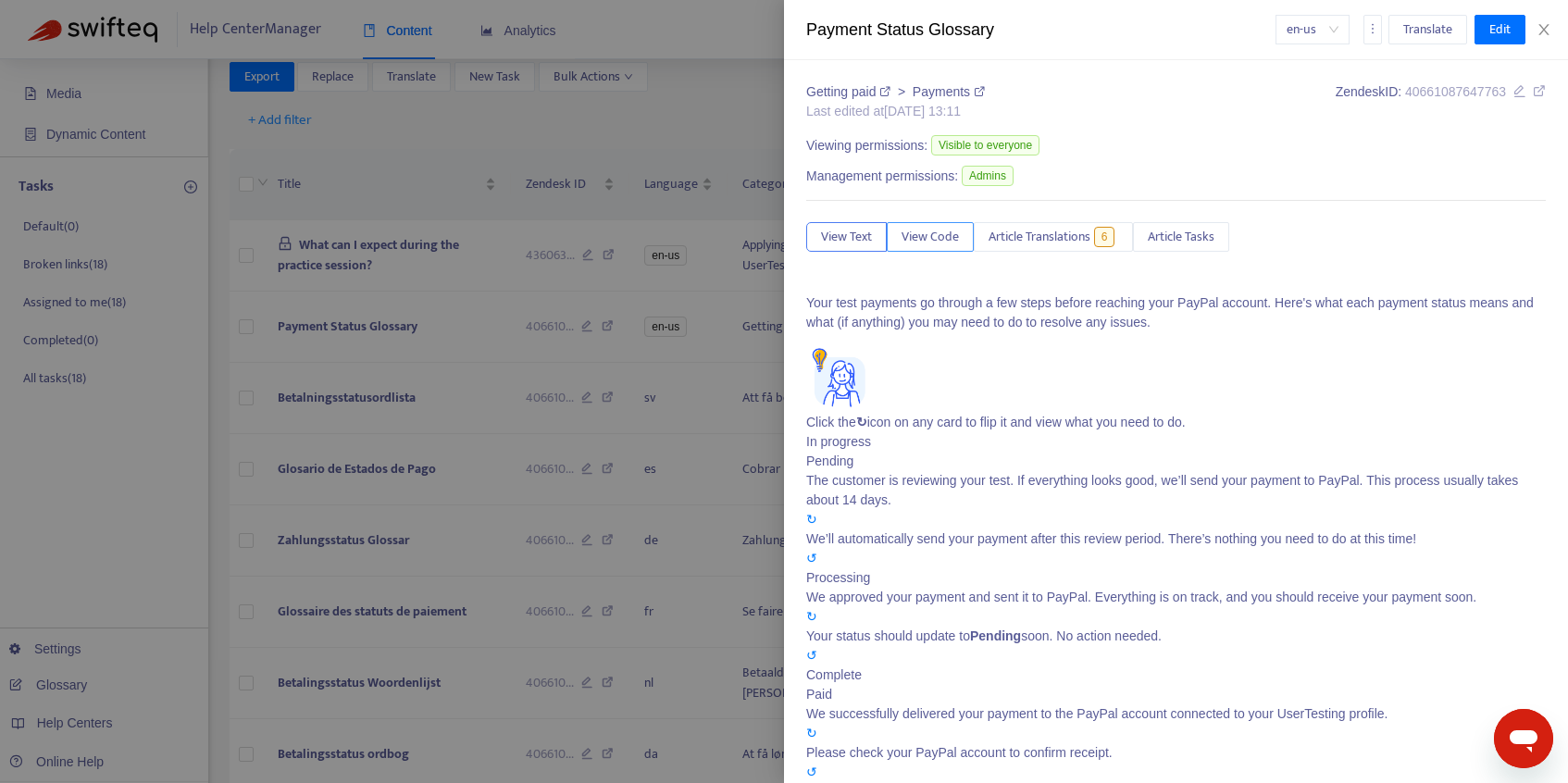
click at [941, 243] on span "View Code" at bounding box center [930, 237] width 58 height 20
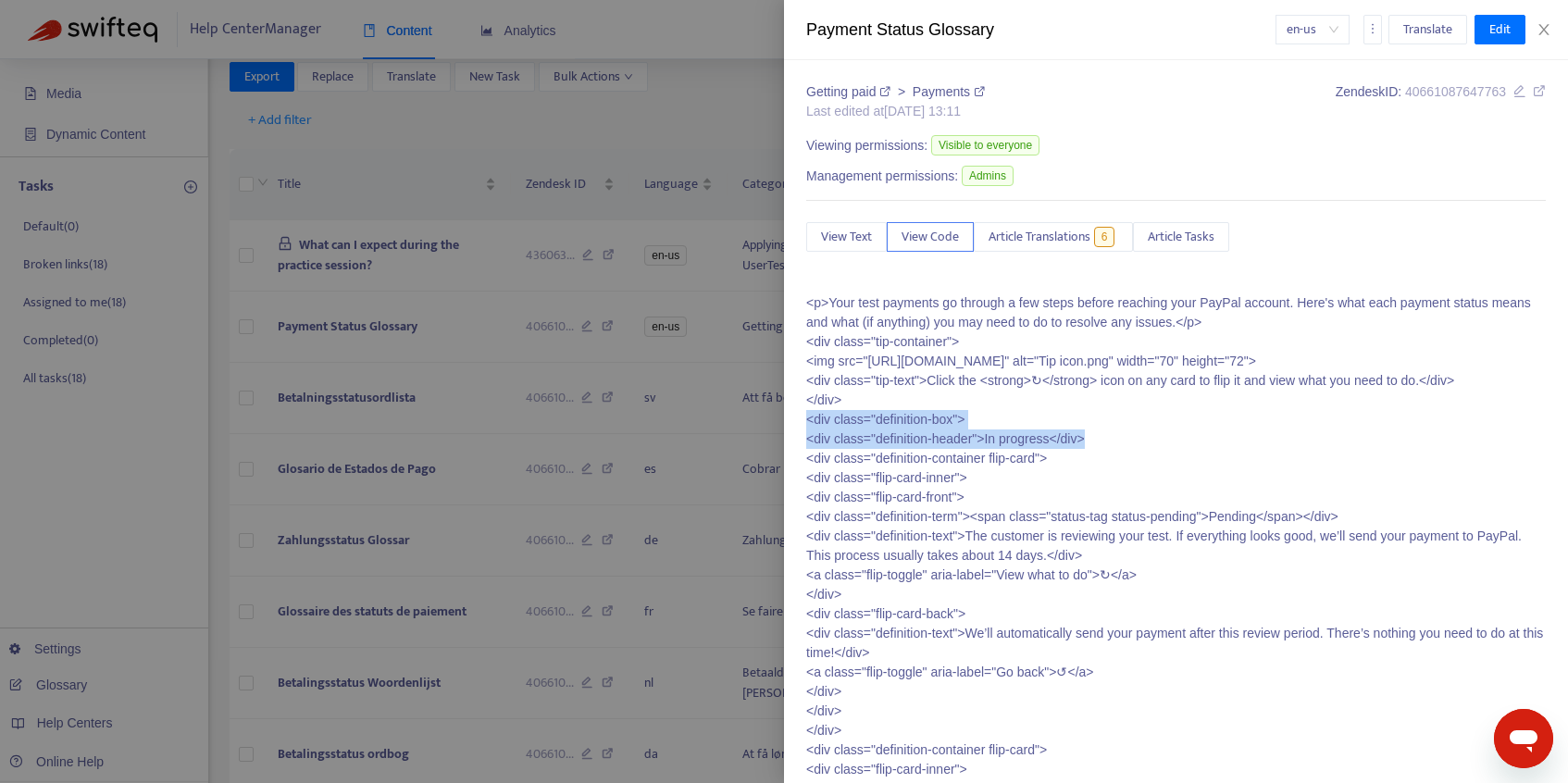
drag, startPoint x: 807, startPoint y: 443, endPoint x: 1107, endPoint y: 463, distance: 300.7
click at [1536, 28] on icon "close" at bounding box center [1543, 29] width 14 height 14
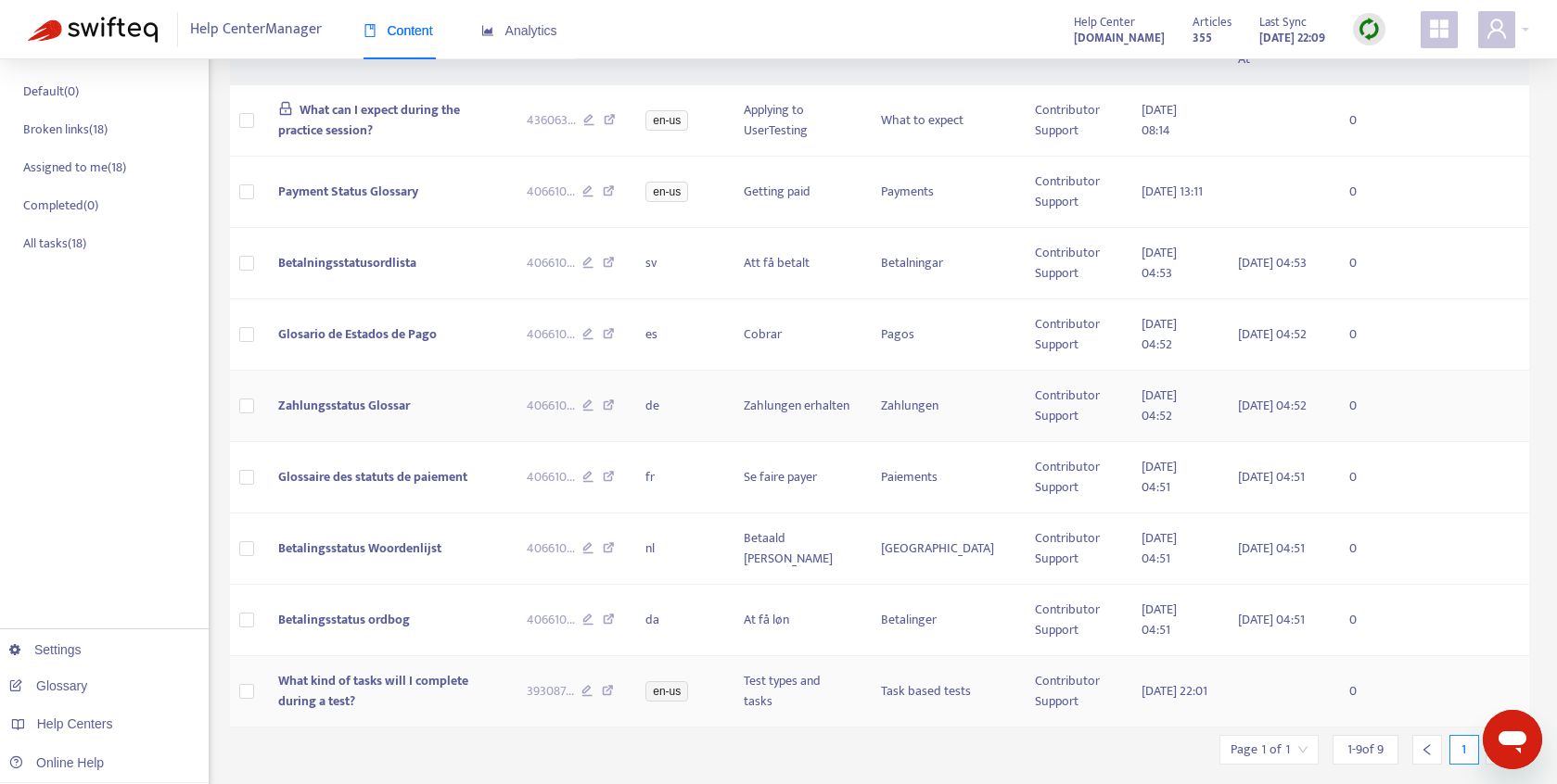
scroll to position [276, 0]
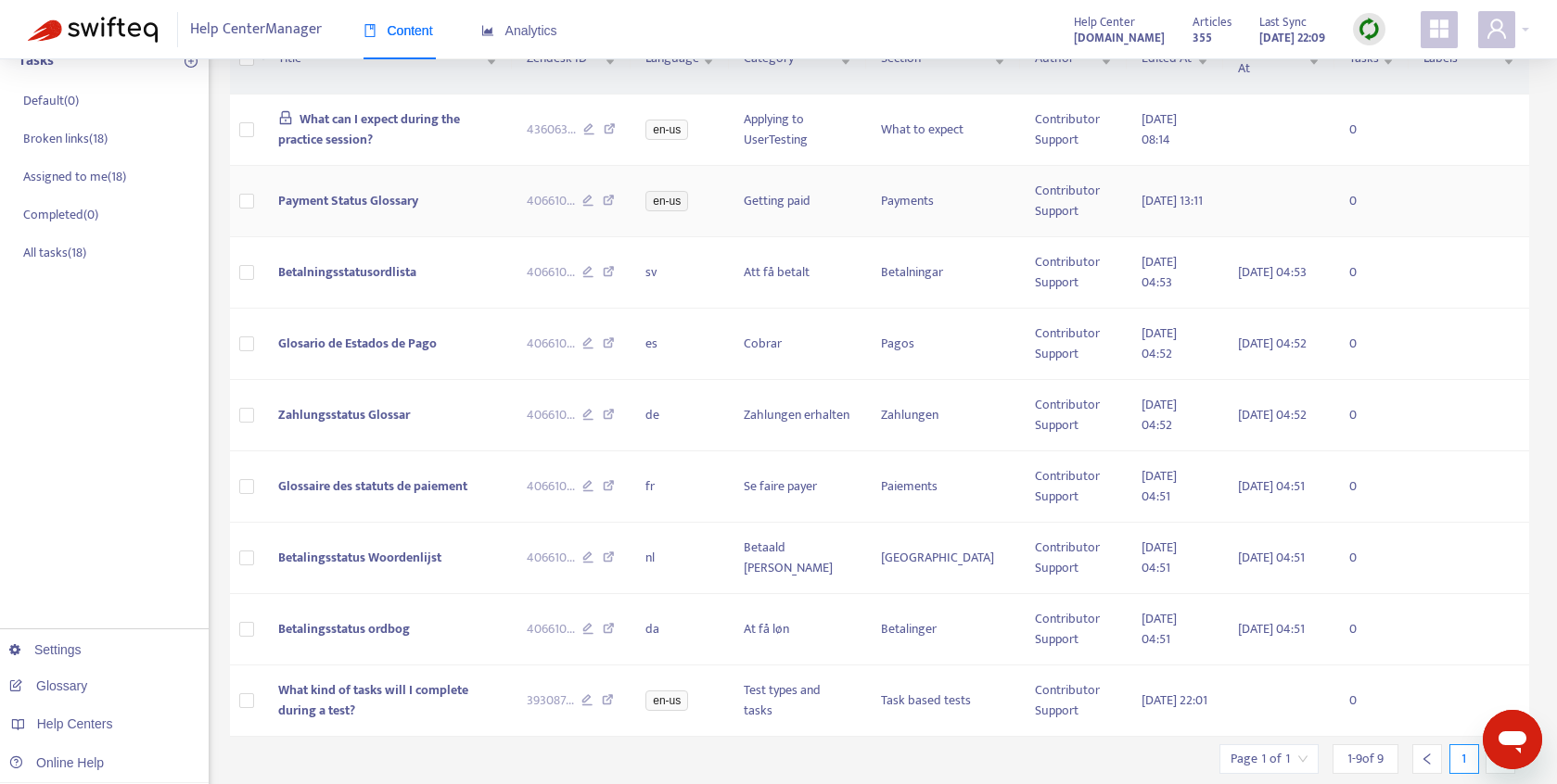
click at [615, 203] on icon at bounding box center [609, 203] width 12 height 16
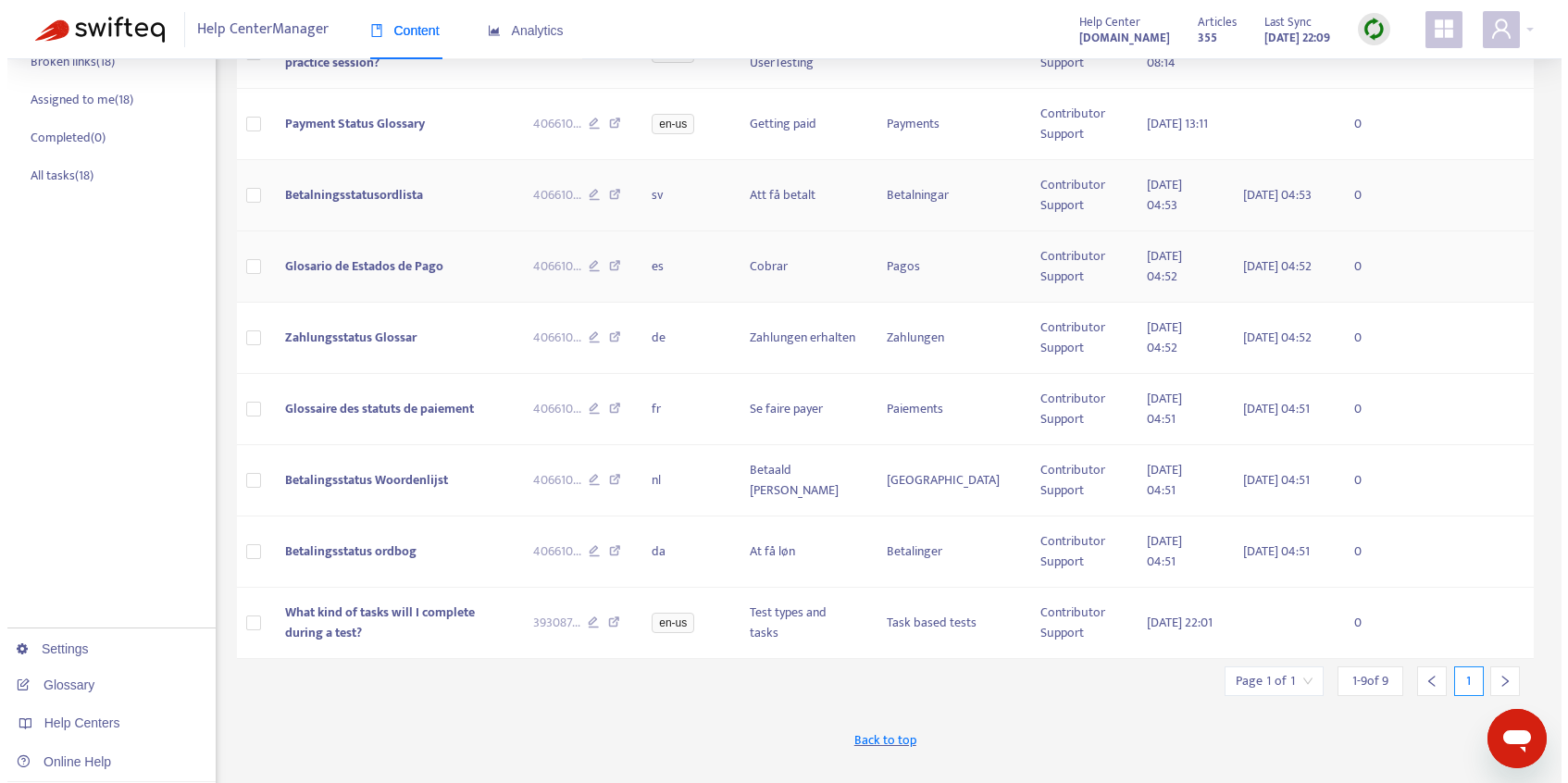
scroll to position [358, 0]
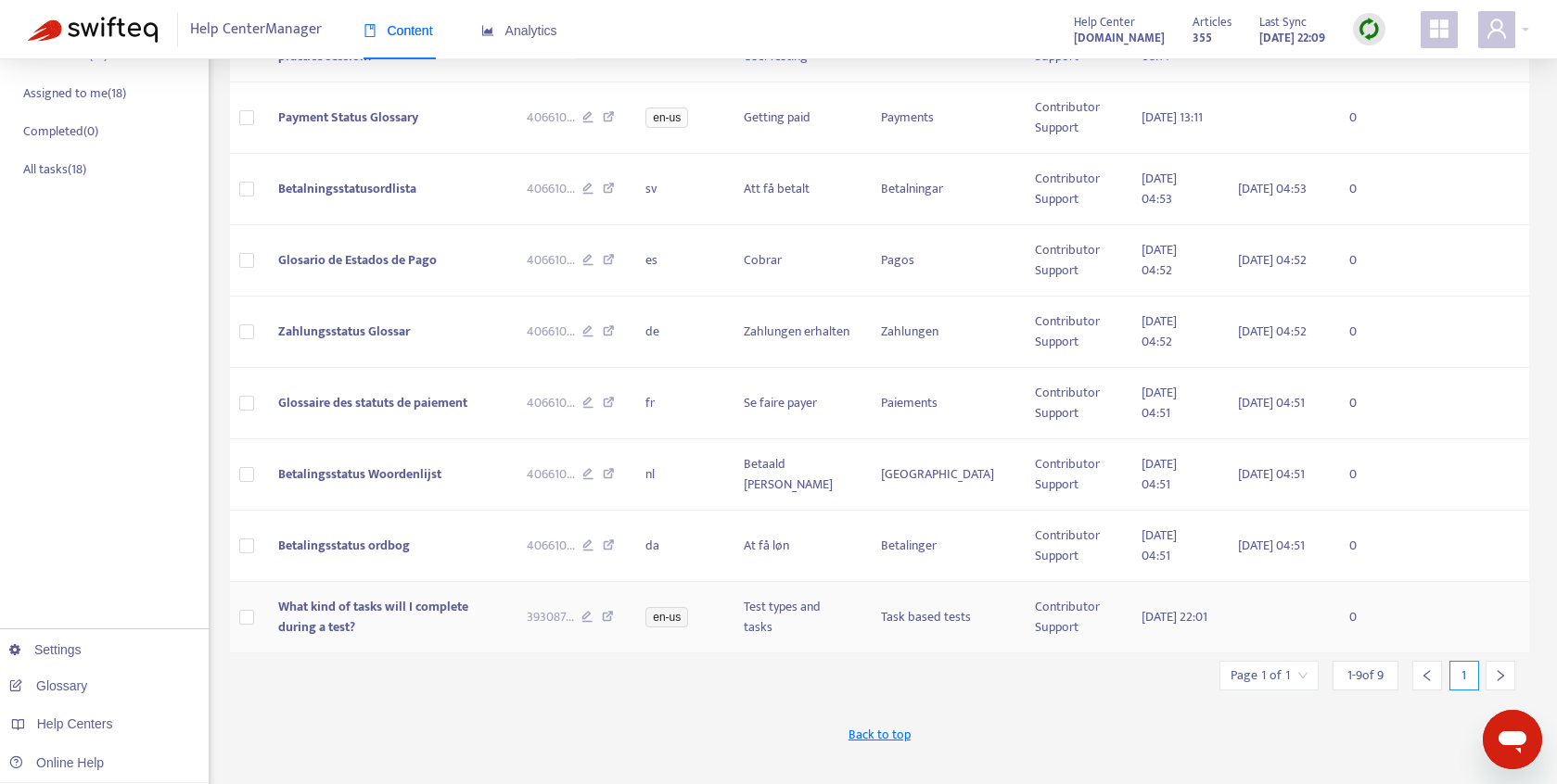
click at [371, 613] on span "What kind of tasks will I complete during a test?" at bounding box center [372, 616] width 190 height 41
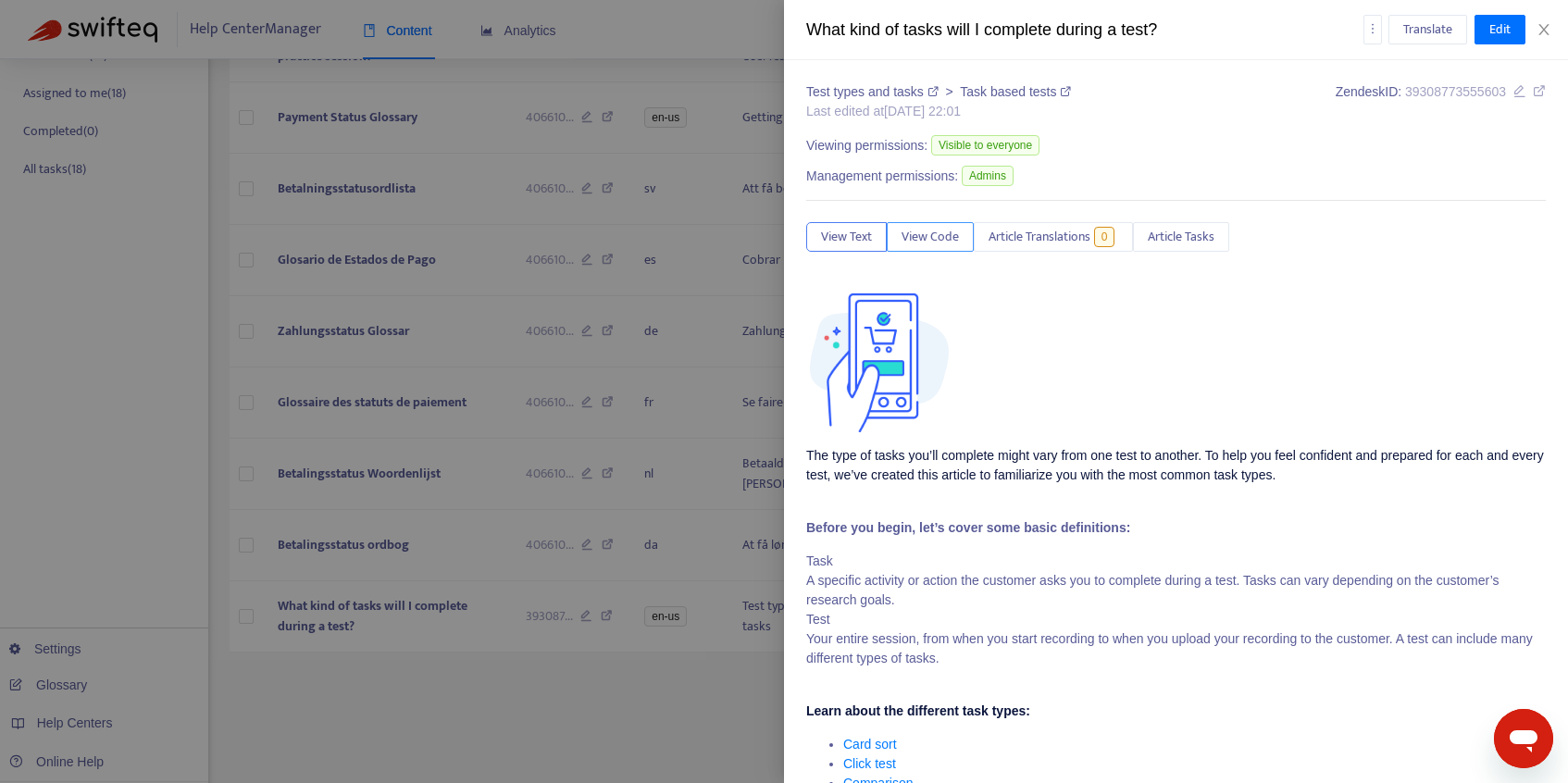
click at [950, 247] on span "View Code" at bounding box center [930, 237] width 58 height 20
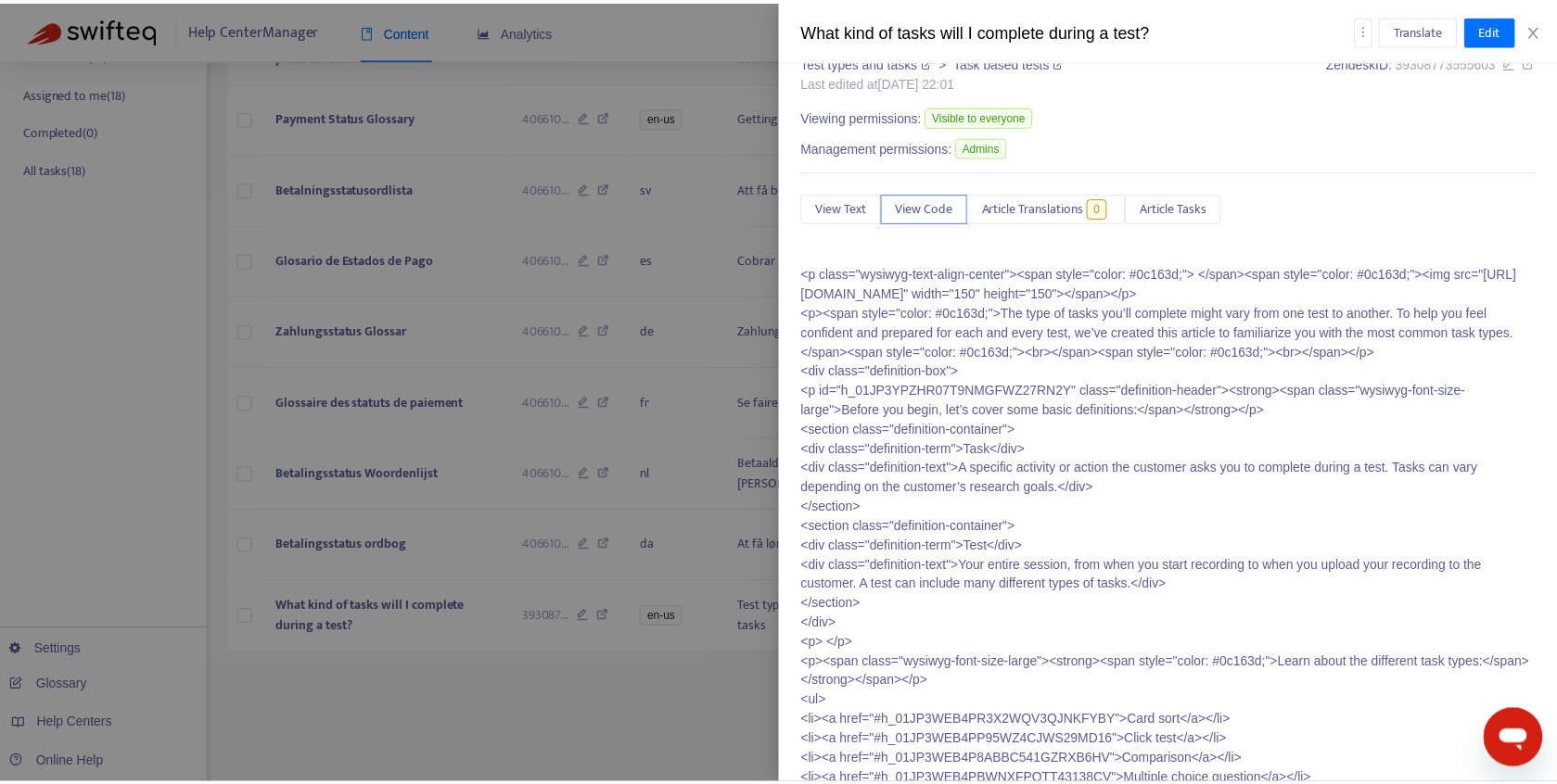
scroll to position [31, 0]
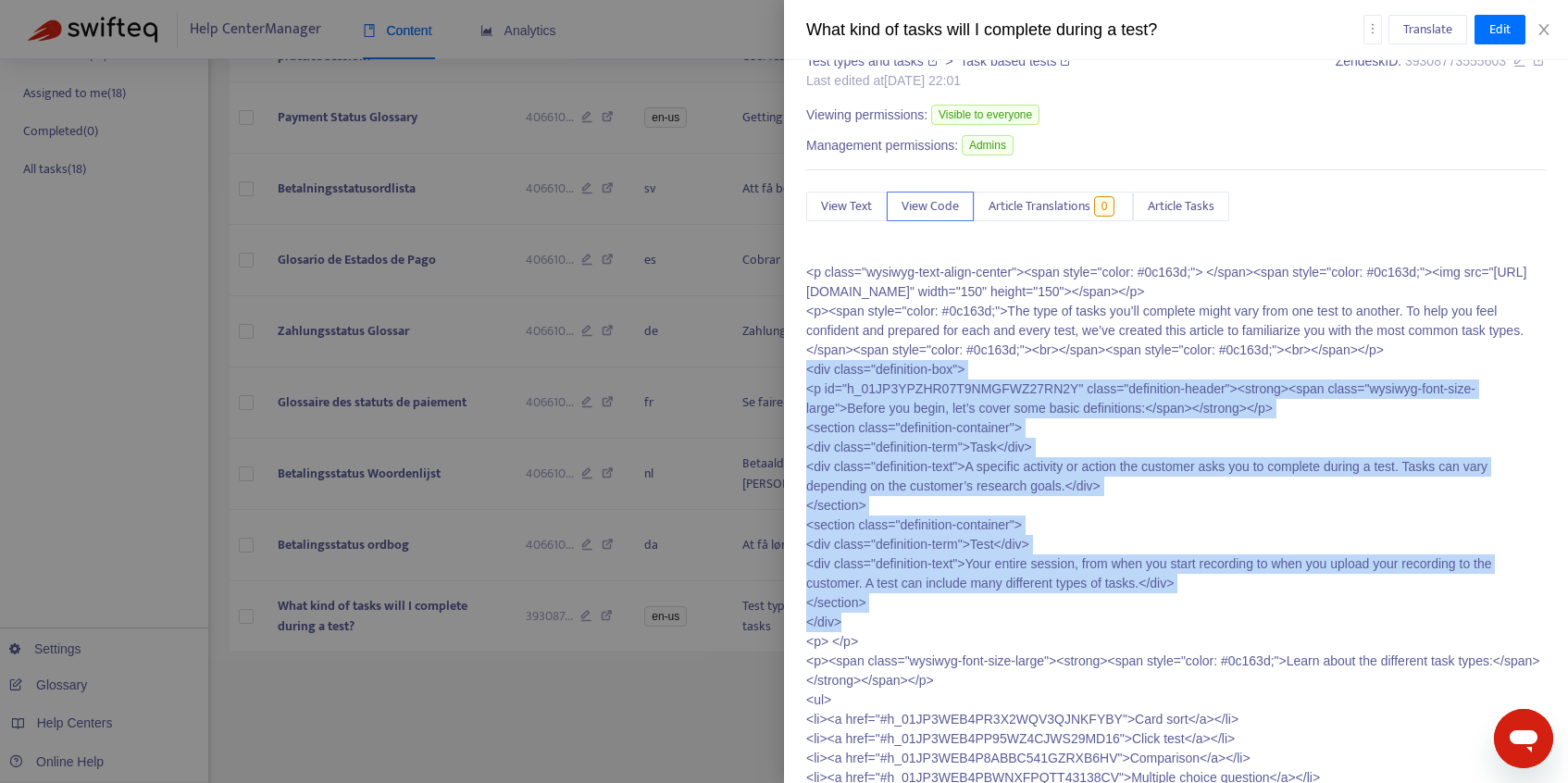
drag, startPoint x: 807, startPoint y: 389, endPoint x: 853, endPoint y: 644, distance: 259.1
copy p "<div class="definition-box"> <p id="h_01JP3YPZHR07T9NMGFWZ27RN2Y" class="defini…"
click at [1540, 29] on icon "close" at bounding box center [1543, 29] width 14 height 14
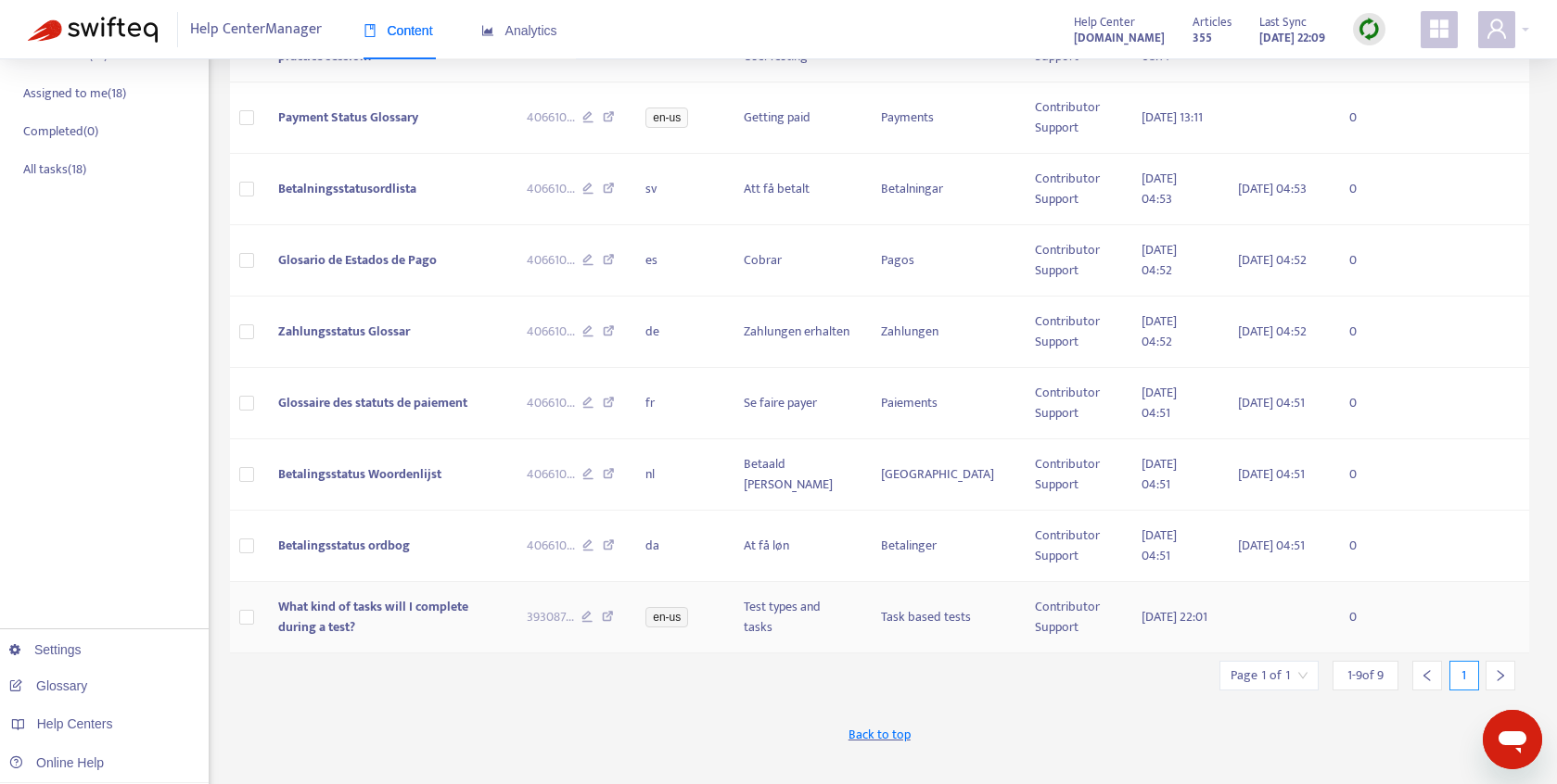
click at [614, 620] on icon at bounding box center [608, 619] width 12 height 16
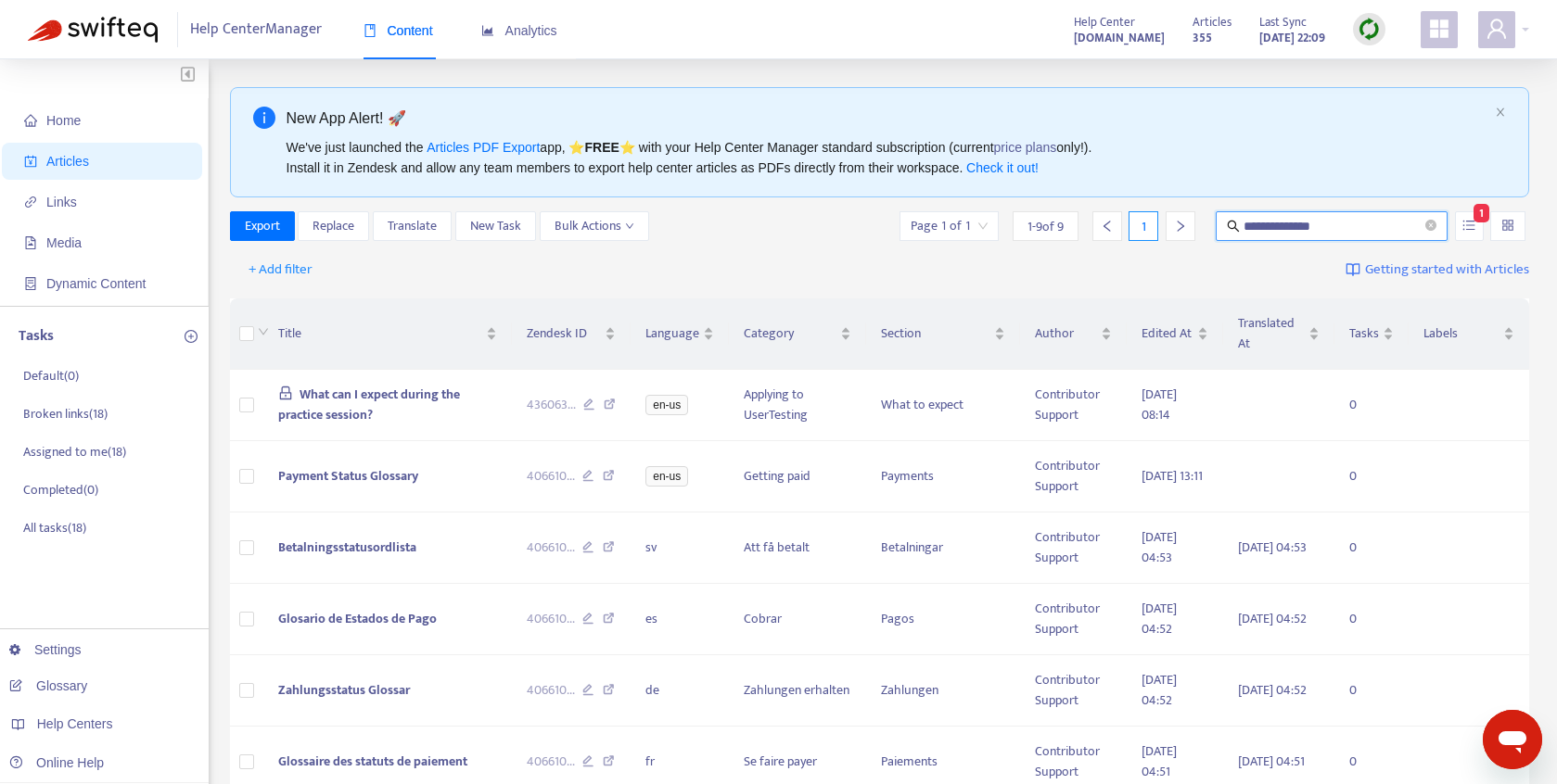
click at [1275, 229] on input "**********" at bounding box center [1332, 226] width 178 height 20
type input "********"
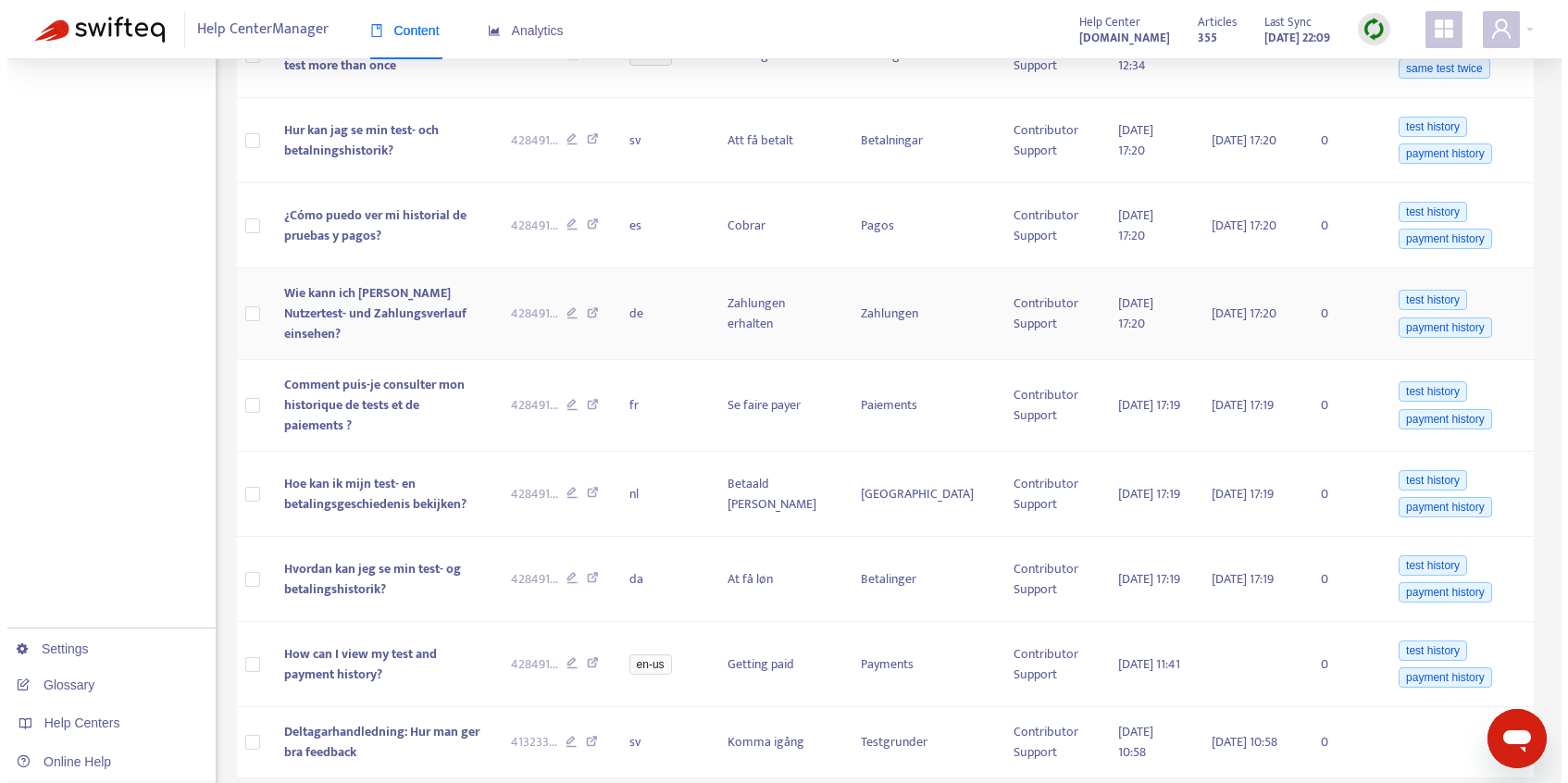
scroll to position [960, 0]
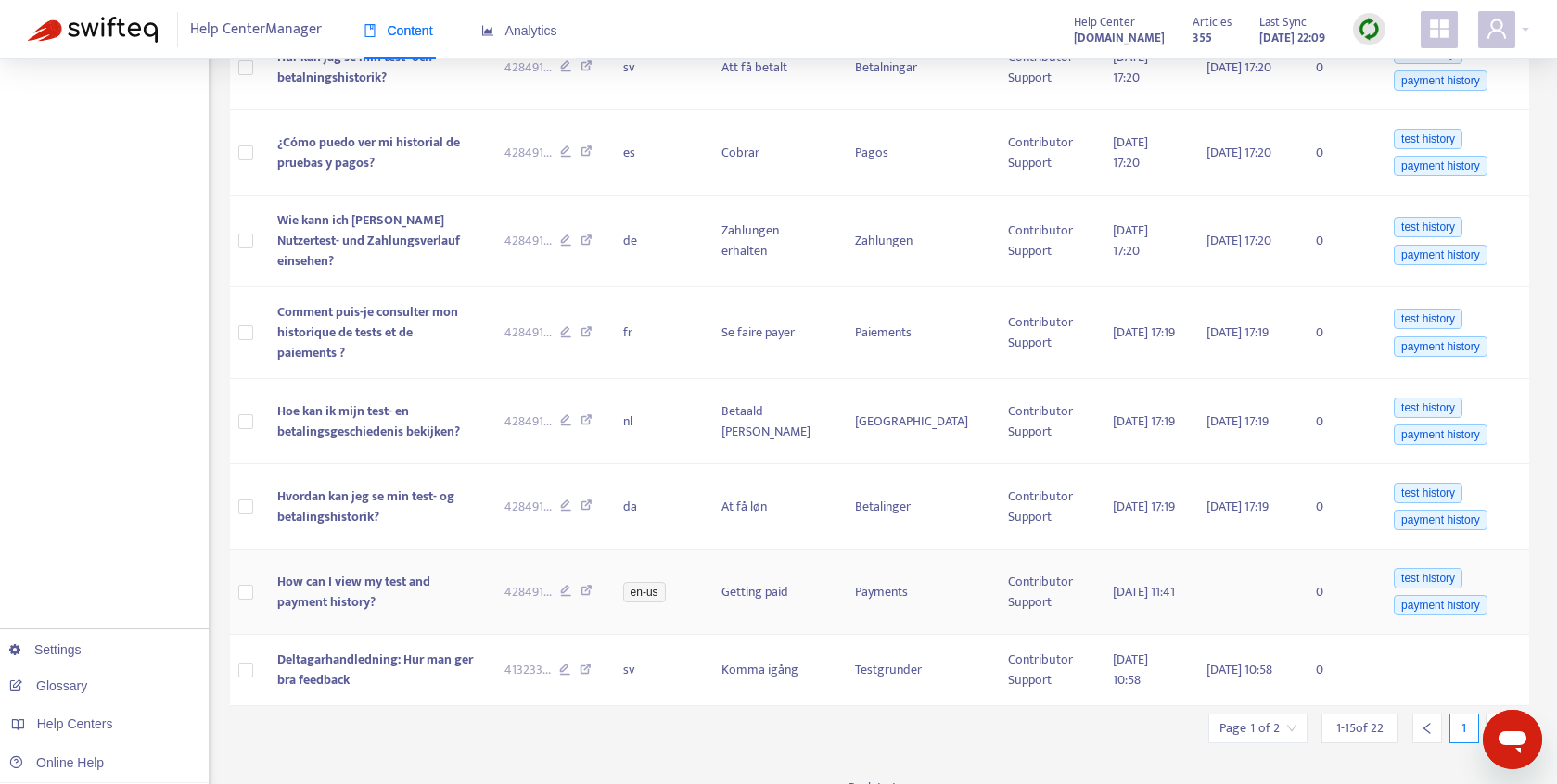
click at [393, 571] on span "How can I view my test and payment history?" at bounding box center [353, 591] width 153 height 41
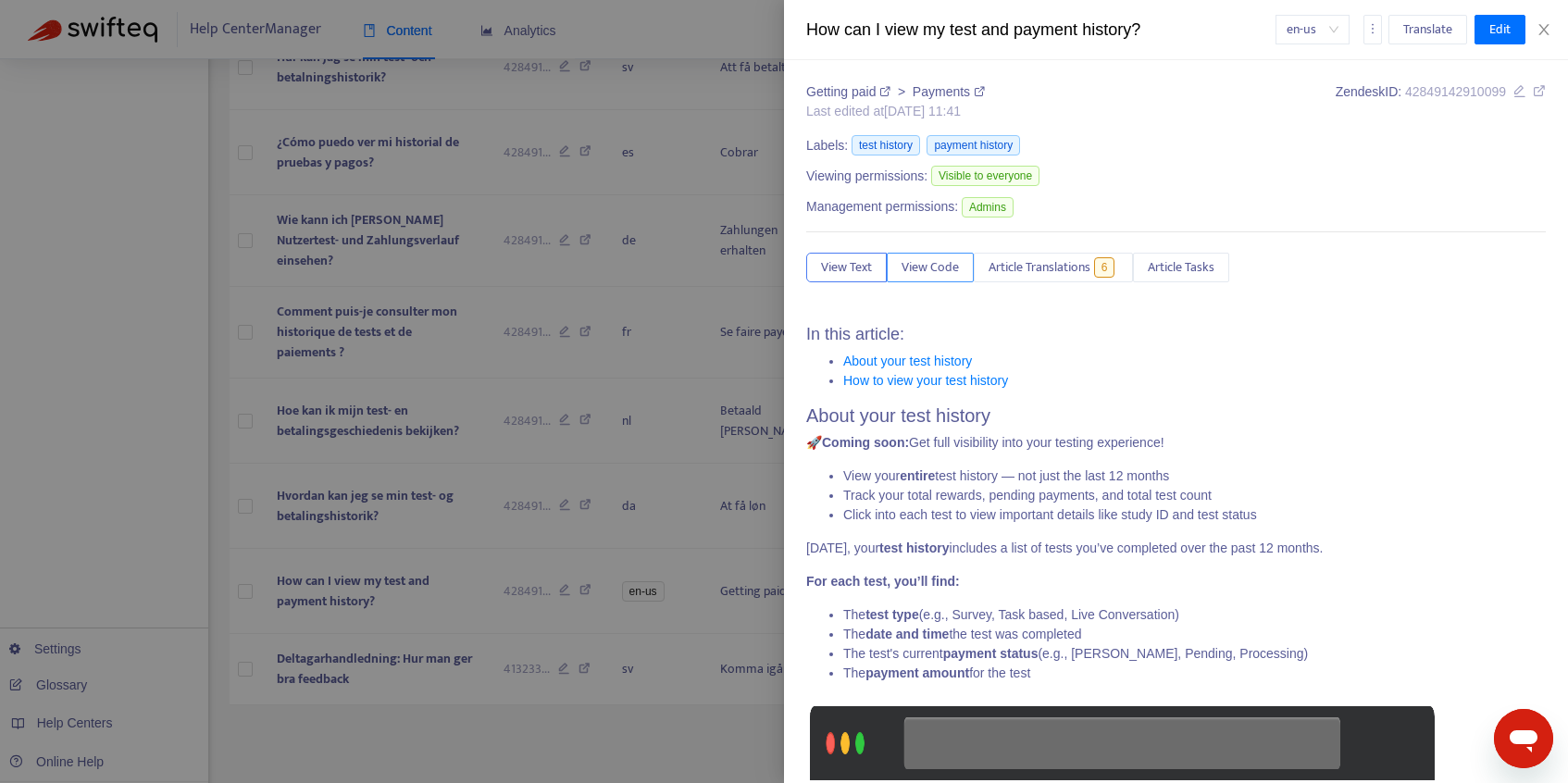
click at [936, 262] on span "View Code" at bounding box center [930, 267] width 58 height 20
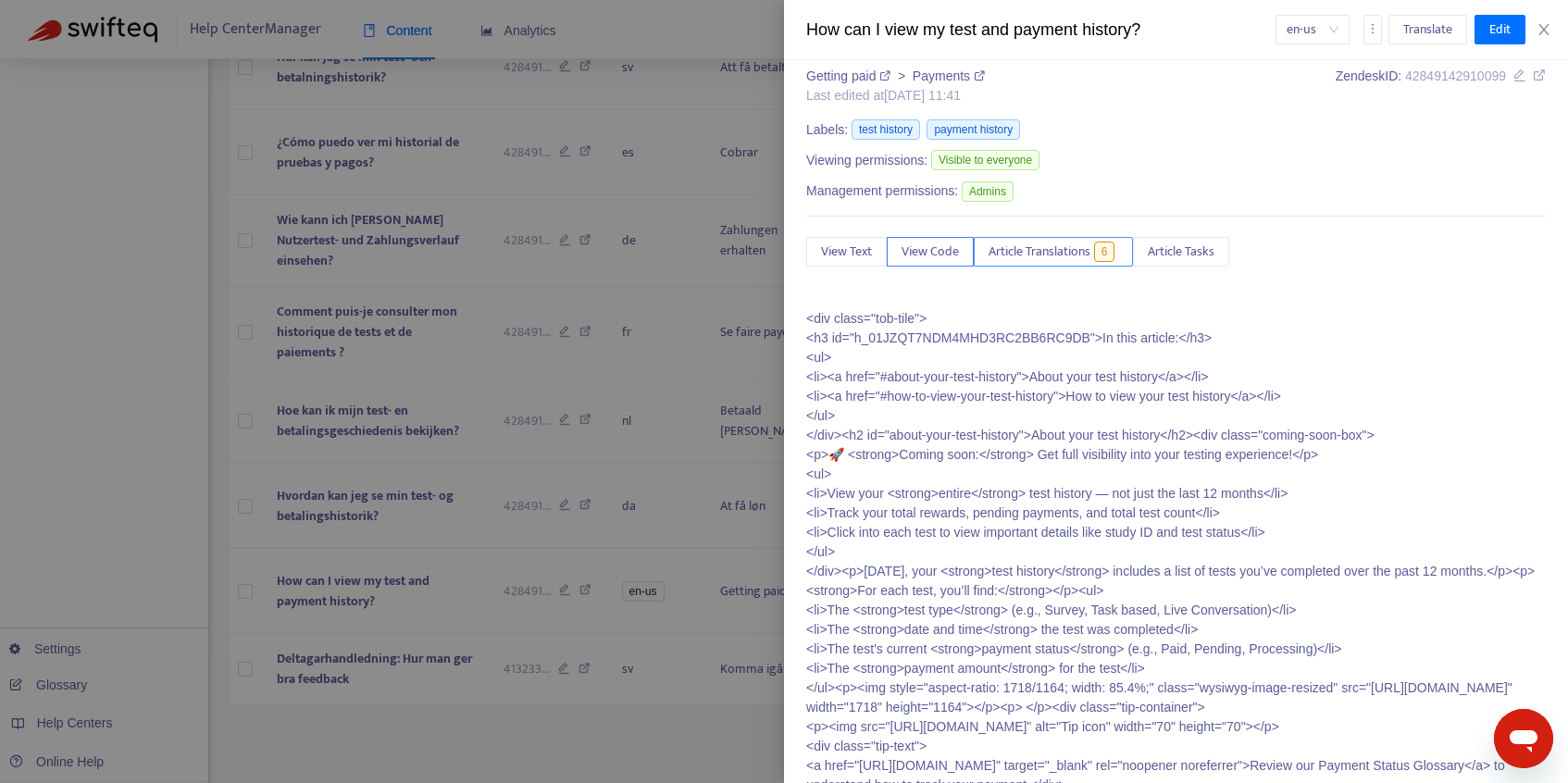
scroll to position [25, 0]
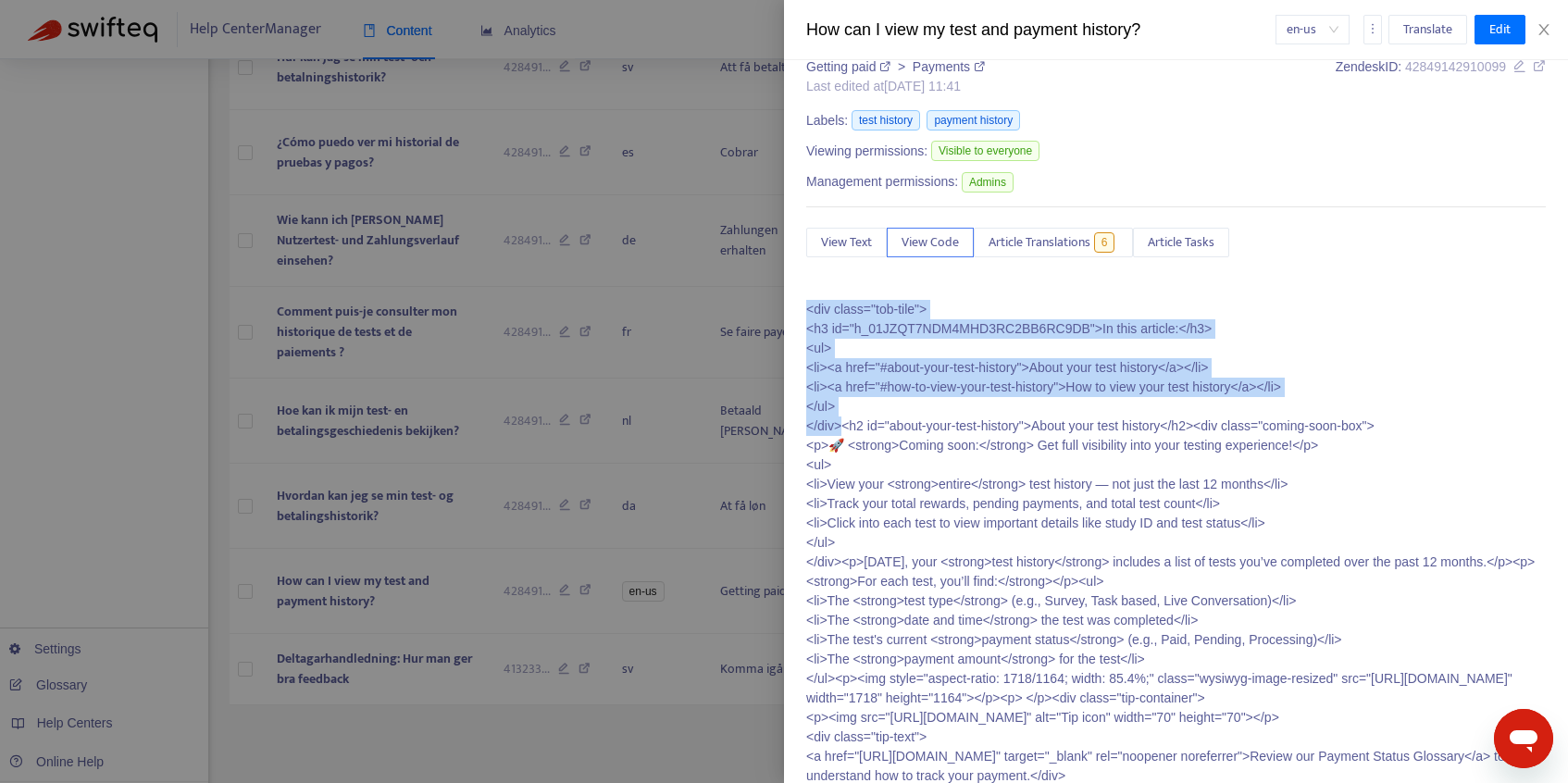
drag, startPoint x: 809, startPoint y: 312, endPoint x: 840, endPoint y: 429, distance: 121.0
click at [840, 429] on p "<div class="tob-tile"> <h3 id="h_01JZQT7NDM4MHD3RC2BB6RC9DB">In this article:</…" at bounding box center [1175, 728] width 739 height 855
copy p "<div class="tob-tile"> <h3 id="h_01JZQT7NDM4MHD3RC2BB6RC9DB">In this article:</…"
click at [1543, 33] on icon "close" at bounding box center [1543, 29] width 14 height 14
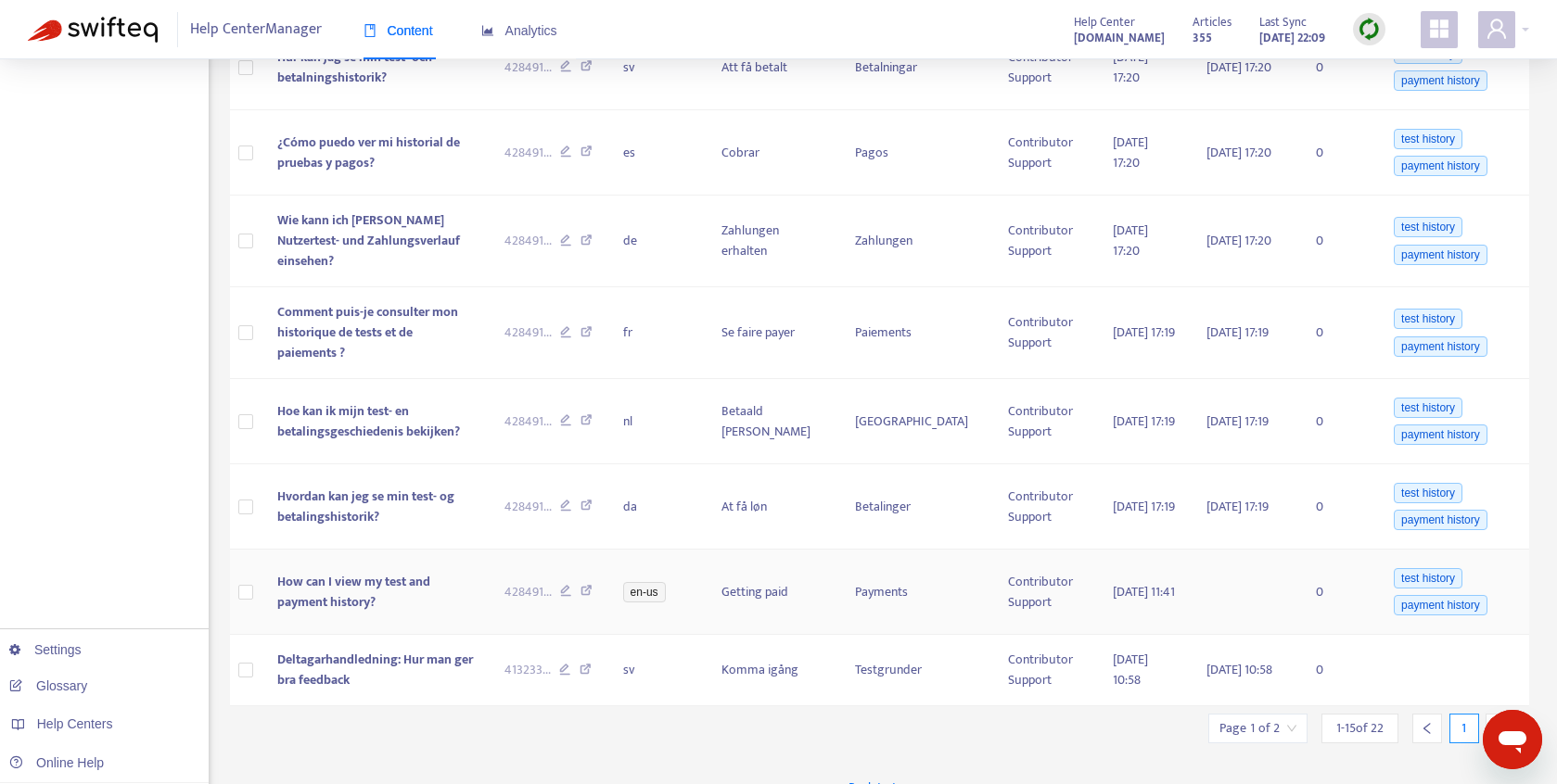
click at [592, 585] on icon at bounding box center [587, 593] width 12 height 16
click at [572, 585] on icon at bounding box center [566, 593] width 12 height 16
click at [421, 568] on td "How can I view my test and payment history?" at bounding box center [376, 592] width 228 height 85
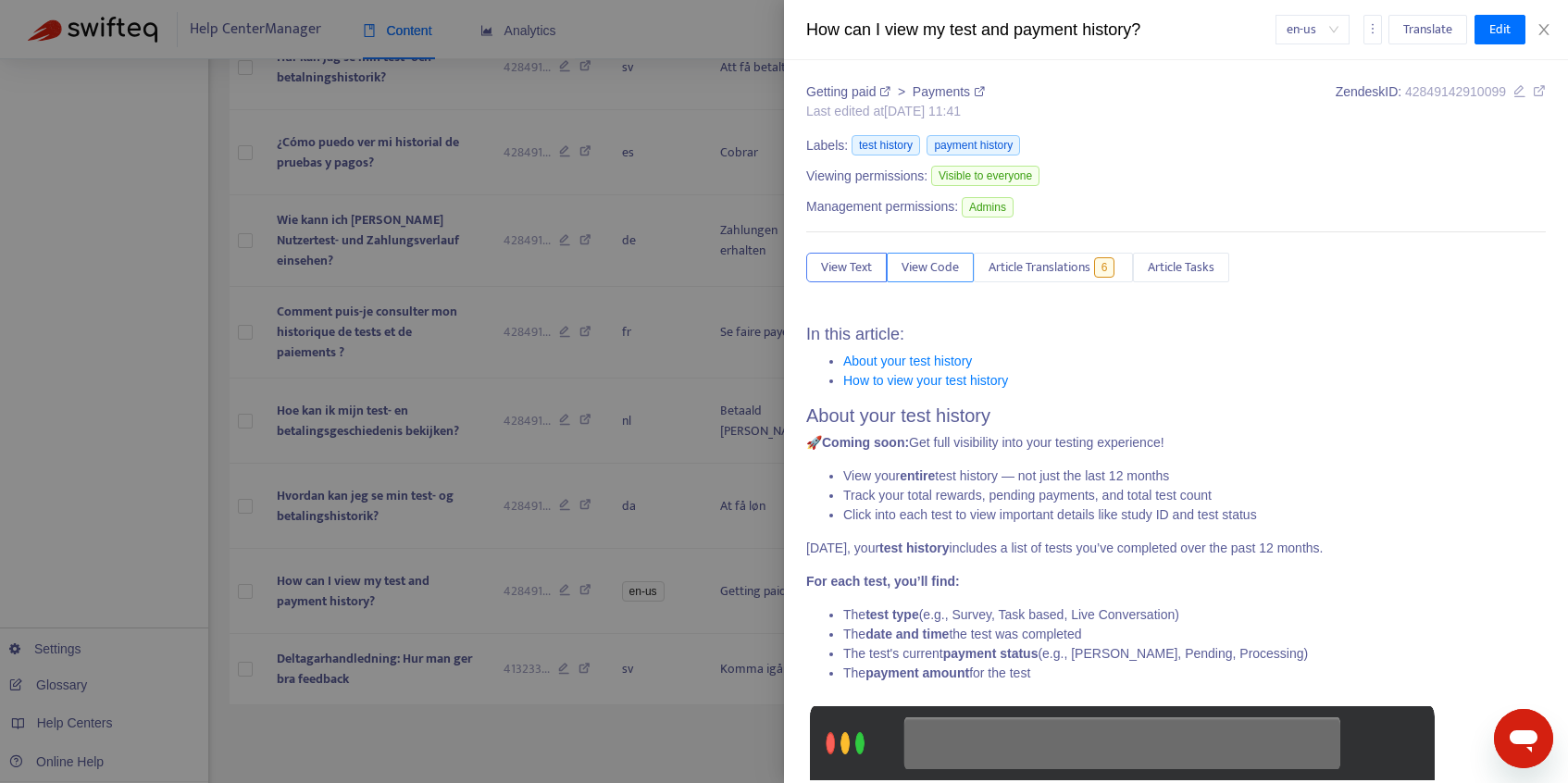
click at [948, 278] on button "View Code" at bounding box center [930, 267] width 87 height 30
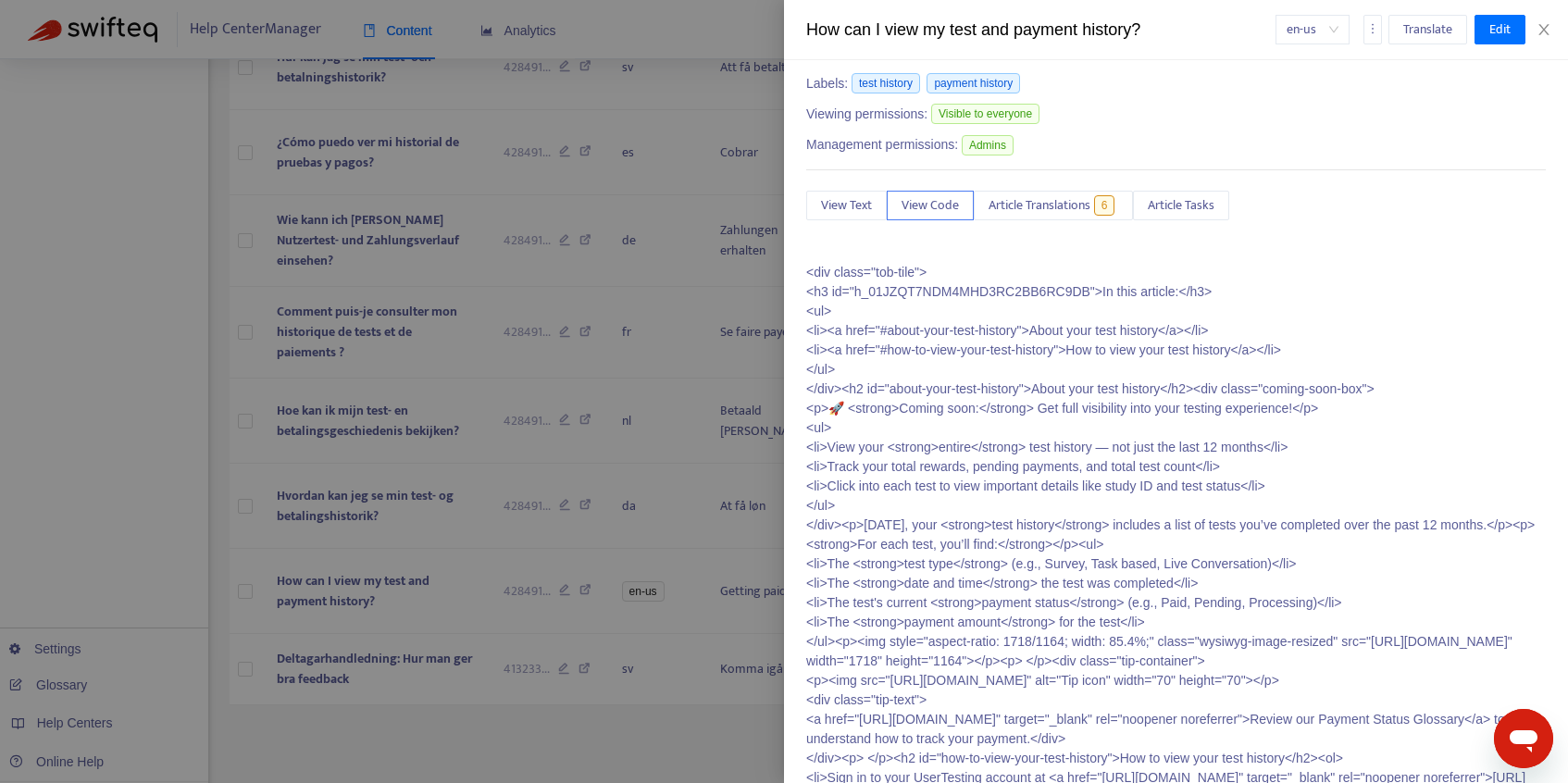
scroll to position [61, 0]
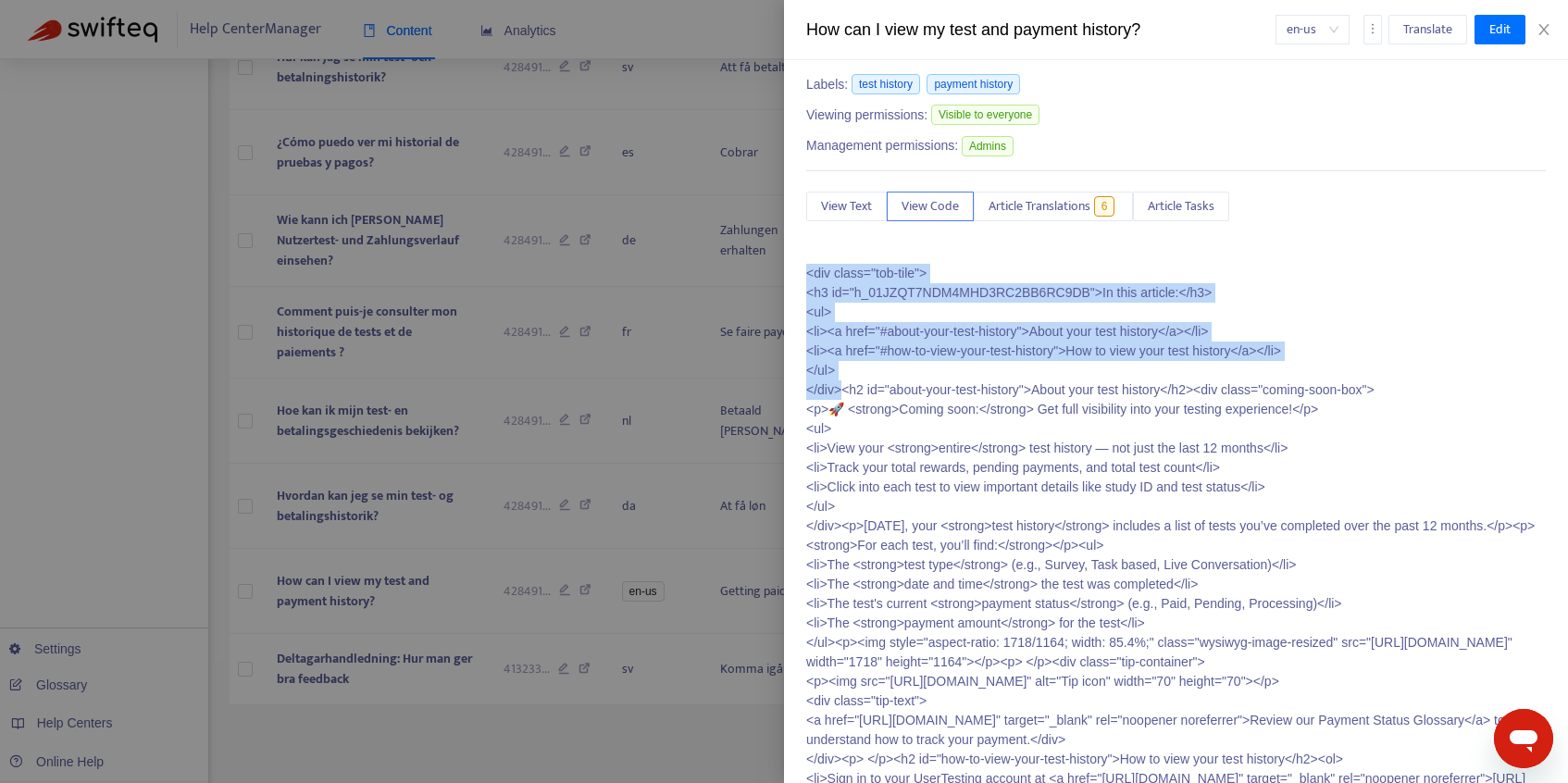
drag, startPoint x: 808, startPoint y: 271, endPoint x: 840, endPoint y: 384, distance: 117.4
click at [840, 384] on p "<div class="tob-tile"> <h3 id="h_01JZQT7NDM4MHD3RC2BB6RC9DB">In this article:</…" at bounding box center [1175, 692] width 739 height 855
copy p "<div class="tob-tile"> <h3 id="h_01JZQT7NDM4MHD3RC2BB6RC9DB">In this article:</…"
